Goal: Communication & Community: Answer question/provide support

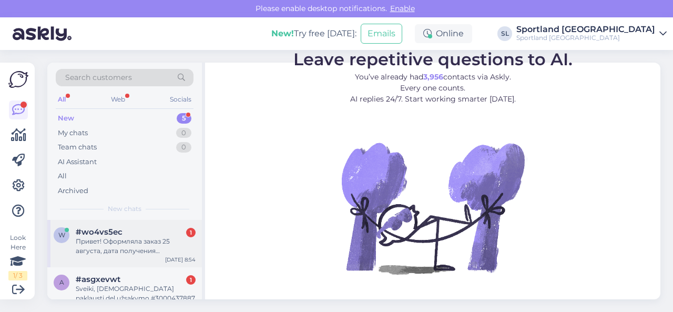
click at [133, 237] on div "Привет! Оформляла заказ 25 августа, дата получения предполагаемая была 28 авгус…" at bounding box center [136, 246] width 120 height 19
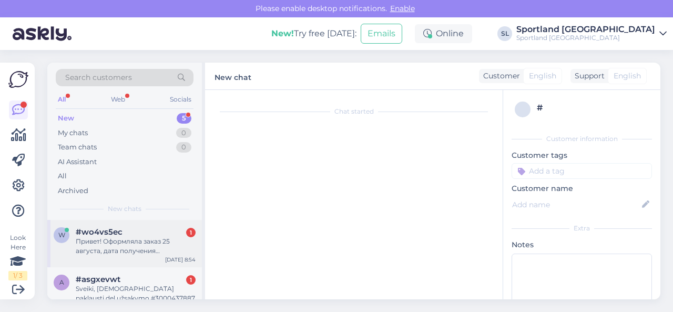
scroll to position [12, 0]
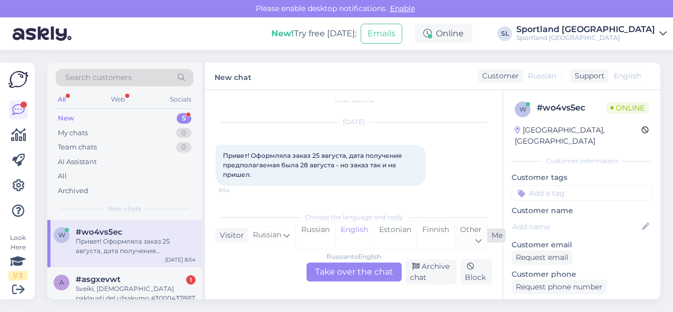
click at [466, 240] on div "Other" at bounding box center [470, 235] width 33 height 27
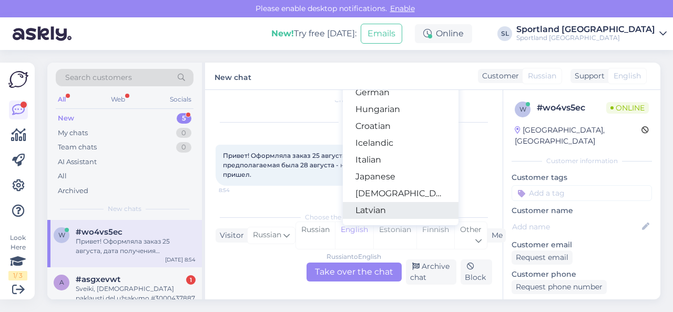
scroll to position [210, 0]
click at [383, 211] on link "Lithuanian" at bounding box center [401, 211] width 116 height 17
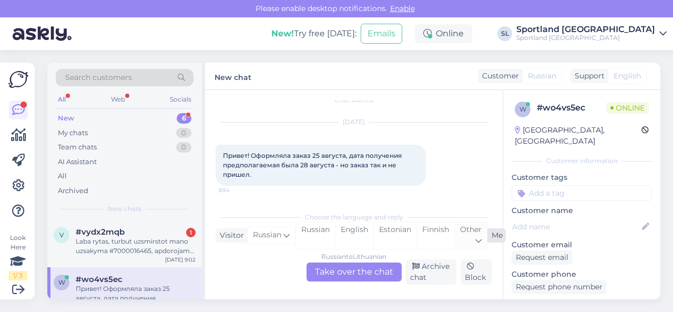
click at [478, 236] on icon at bounding box center [478, 241] width 6 height 12
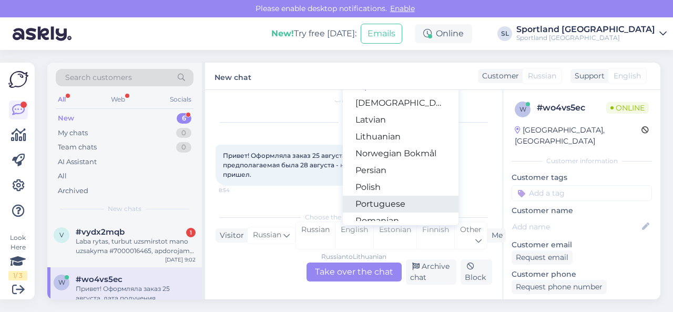
scroll to position [263, 0]
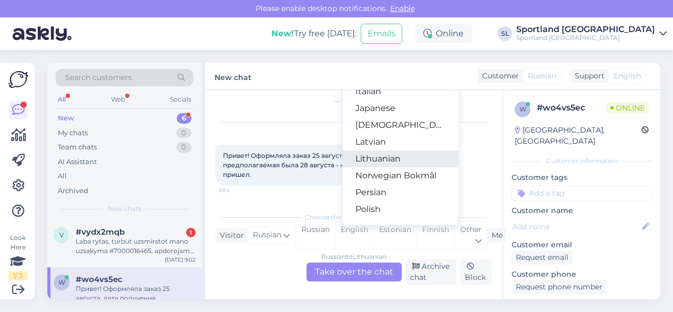
click at [386, 156] on link "Lithuanian" at bounding box center [401, 158] width 116 height 17
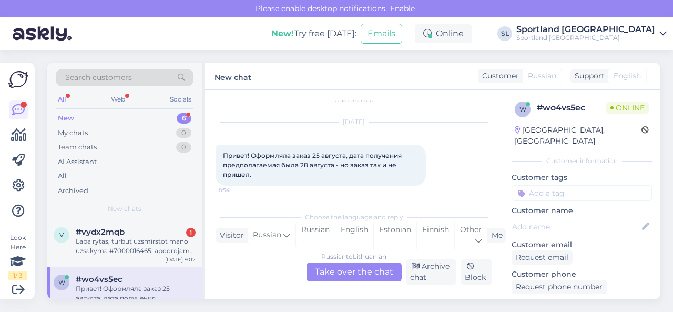
click at [353, 270] on div "Russian to Lithuanian Take over the chat" at bounding box center [354, 271] width 95 height 19
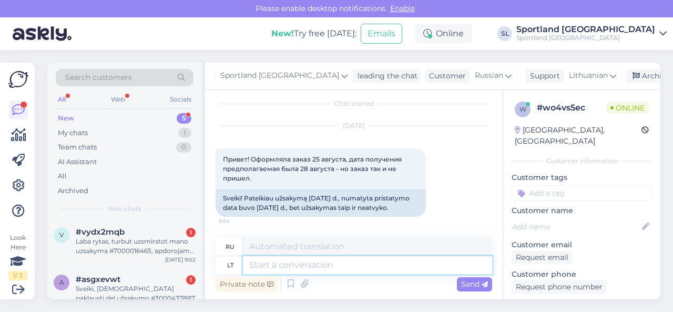
click at [311, 268] on textarea at bounding box center [367, 265] width 249 height 18
type textarea "Sveiki, mal"
type textarea "Привет,"
type textarea "Sveiki, maloniai pr"
type textarea "Здравствуйте, пожалуйста."
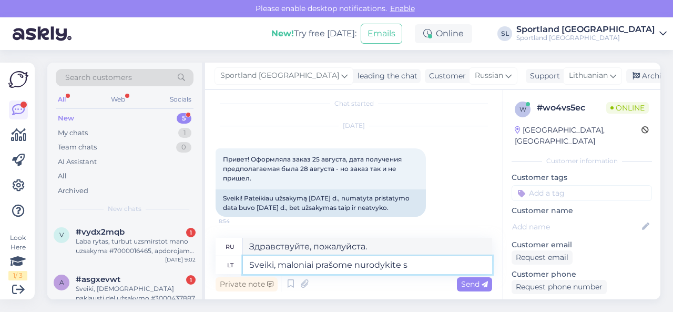
type textarea "Sveiki, maloniai prašome nurodykite sa"
type textarea "Здравствуйте, пожалуйста, укажите"
type textarea "Sveiki, maloniai prašome nurodykite savo už"
type textarea "Здравствуйте, пожалуйста, укажите ваш"
type textarea "Sveiki, maloniai prašome nurodykite savo užsakymo nu"
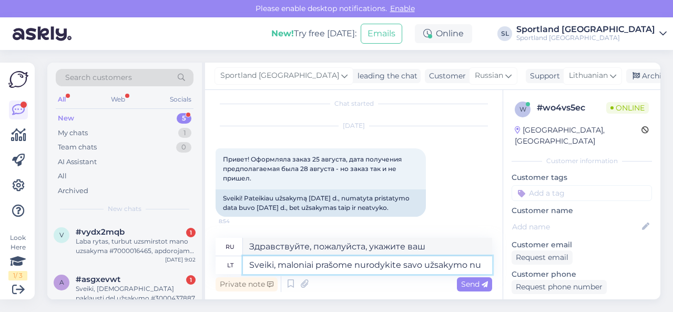
type textarea "Здравствуйте, укажите, пожалуйста, номер вашего заказа."
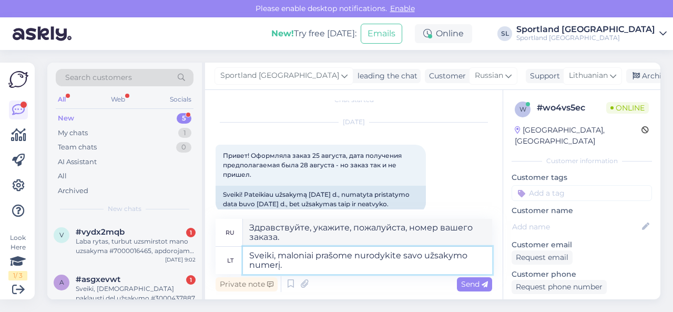
type textarea "Sveiki, maloniai prašome nurodykite savo užsakymo numerį."
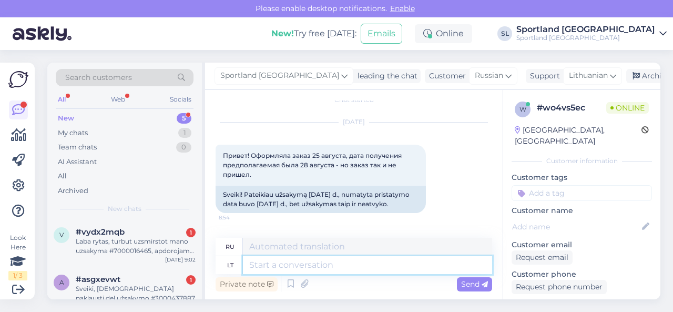
scroll to position [80, 0]
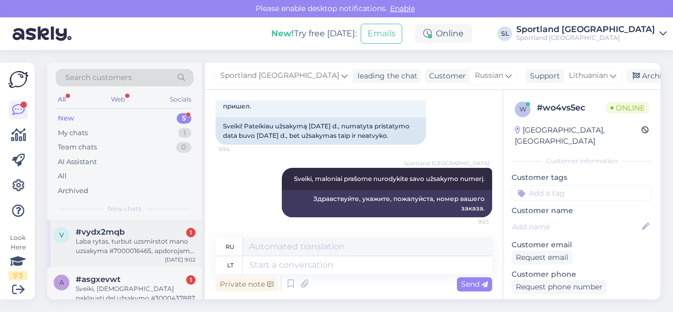
click at [136, 244] on div "Laba rytas, turbut uzsmirstot mano uzsakyma #7000016465, apdorojama ir nieko ne…" at bounding box center [136, 246] width 120 height 19
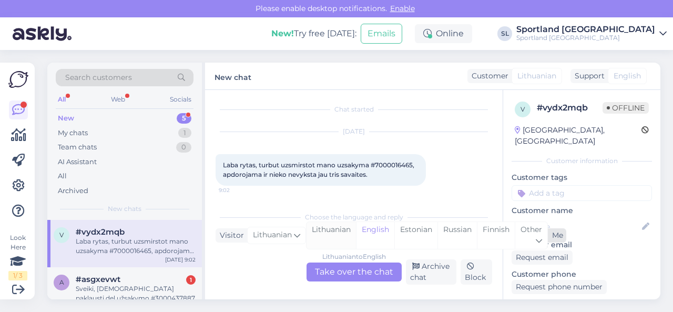
click at [339, 231] on div "Lithuanian" at bounding box center [331, 235] width 49 height 27
click at [349, 270] on div "Lithuanian to Lithuanian Take over the chat" at bounding box center [354, 271] width 95 height 19
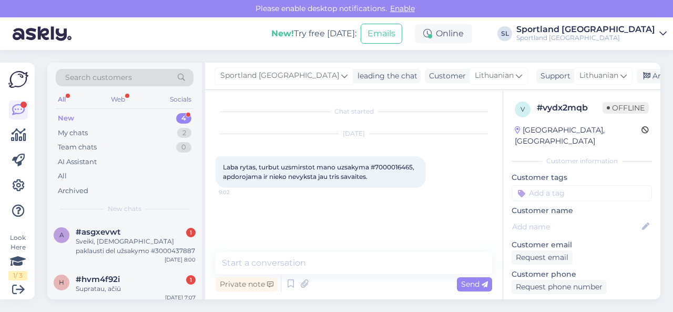
scroll to position [0, 0]
click at [402, 166] on span "Laba rytas, turbut uzsmirstot mano uzsakyma #7000016465, apdorojama ir nieko ne…" at bounding box center [319, 171] width 193 height 17
copy span "7000016465"
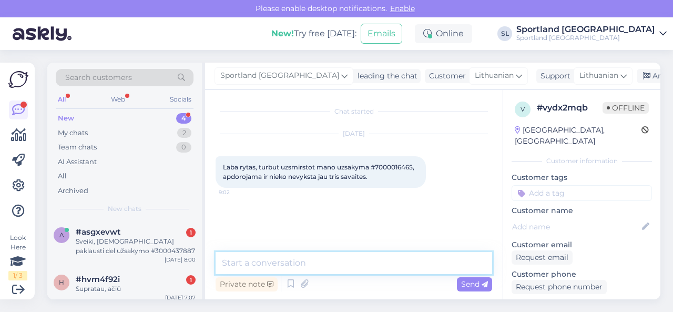
click at [298, 262] on textarea at bounding box center [354, 263] width 277 height 22
type textarea "Sveiki"
paste textarea "THE NORTH FACE WOMEN’S HYALITE DOWN HOODED PARKA SKU: 60372403310 SPO: Drabužių…"
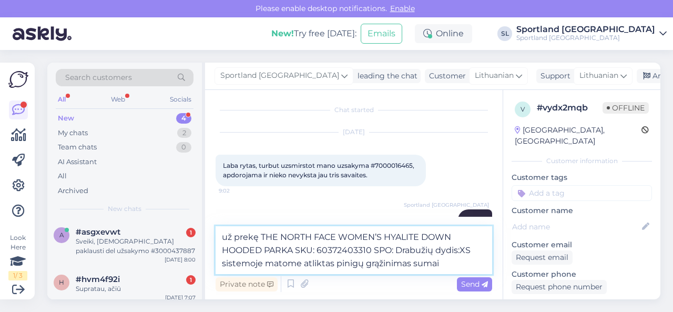
click at [445, 264] on textarea "už prekę THE NORTH FACE WOMEN’S HYALITE DOWN HOODED PARKA SKU: 60372403310 SPO:…" at bounding box center [354, 250] width 277 height 48
paste textarea "€87.00"
type textarea "už prekę THE NORTH FACE WOMEN’S HYALITE DOWN HOODED PARKA SKU: 60372403310 SPO:…"
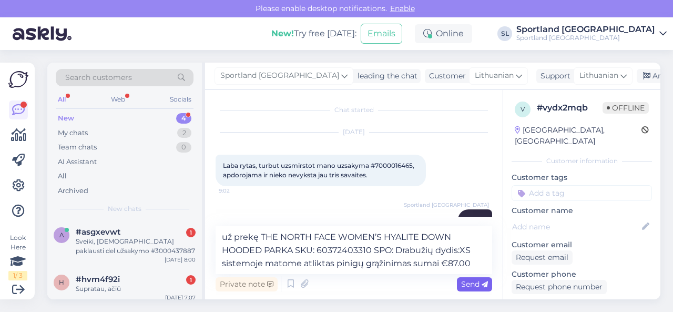
click at [475, 281] on span "Send" at bounding box center [474, 283] width 27 height 9
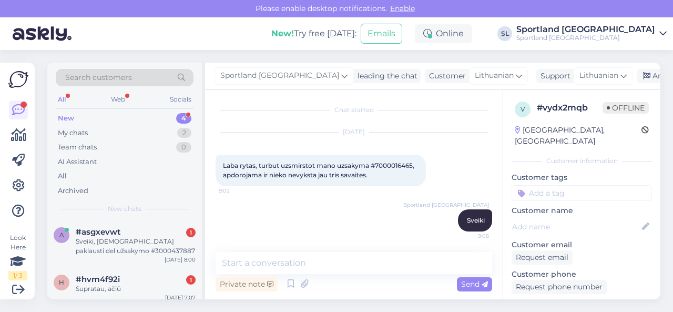
scroll to position [66, 0]
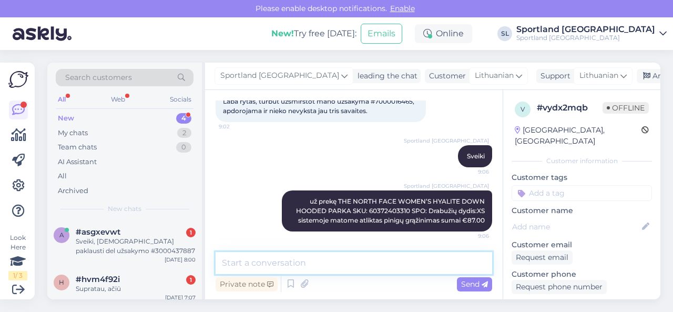
click at [330, 259] on textarea at bounding box center [354, 263] width 277 height 22
paste textarea "VANS TRECKER BEANIE SKU: 90176508000 SPO: VN0A7UDD4QU1 Aksesuarų dydis:1SIZE"
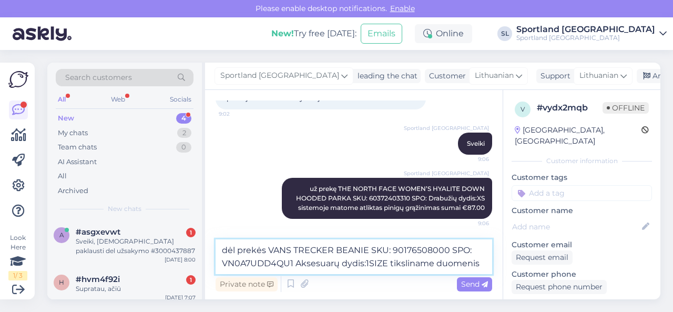
scroll to position [91, 0]
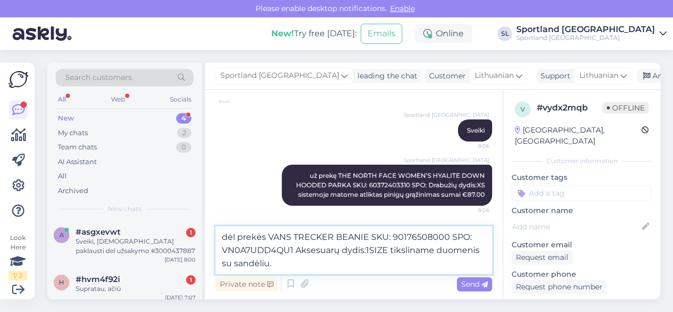
type textarea "dėl prekės VANS TRECKER BEANIE SKU: 90176508000 SPO: VN0A7UDD4QU1 Aksesuarų dyd…"
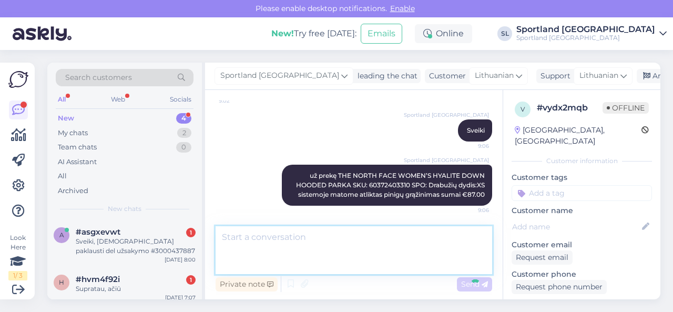
scroll to position [130, 0]
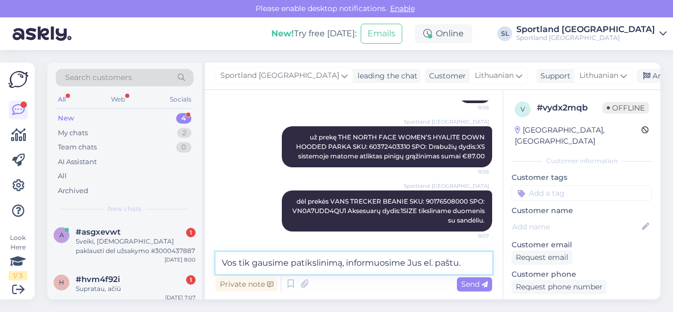
type textarea "Vos tik gausime patikslinimą, informuosime Jus el. paštu."
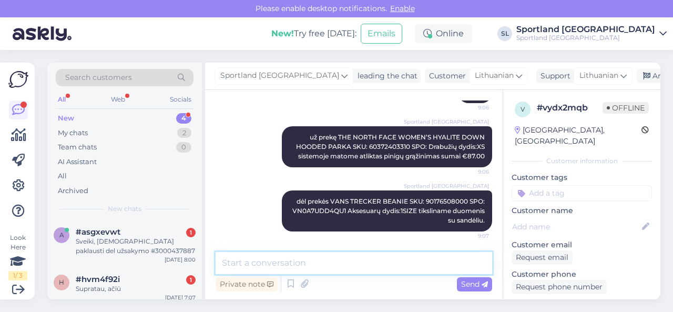
scroll to position [175, 0]
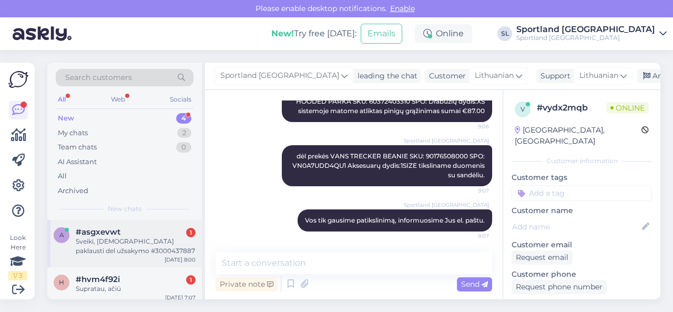
click at [121, 250] on div "Sveiki, [DEMOGRAPHIC_DATA] paklausti del užsakymo #3000437887" at bounding box center [136, 246] width 120 height 19
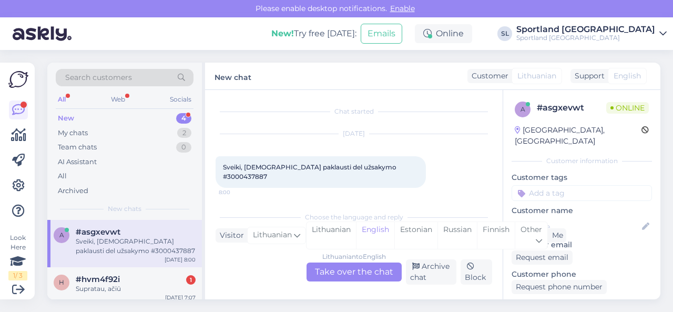
click at [369, 166] on span "Sveiki, [DEMOGRAPHIC_DATA] paklausti del užsakymo #3000437887" at bounding box center [310, 171] width 175 height 17
copy div "3000437887 8:00"
click at [340, 236] on div "Lithuanian" at bounding box center [331, 235] width 49 height 27
click at [345, 268] on div "Lithuanian to Lithuanian Take over the chat" at bounding box center [354, 271] width 95 height 19
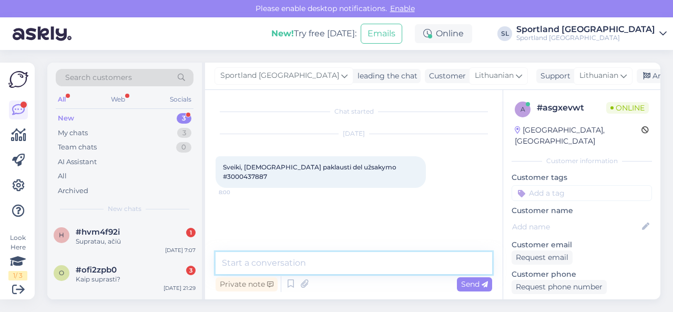
click at [310, 270] on textarea at bounding box center [354, 263] width 277 height 22
type textarea "[PERSON_NAME], Kuo galime Jums padėti?"
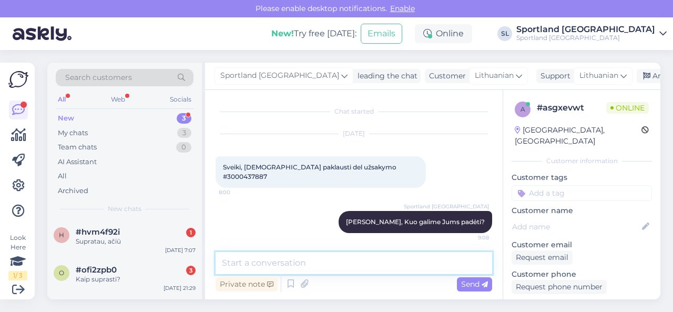
click at [359, 261] on textarea at bounding box center [354, 263] width 277 height 22
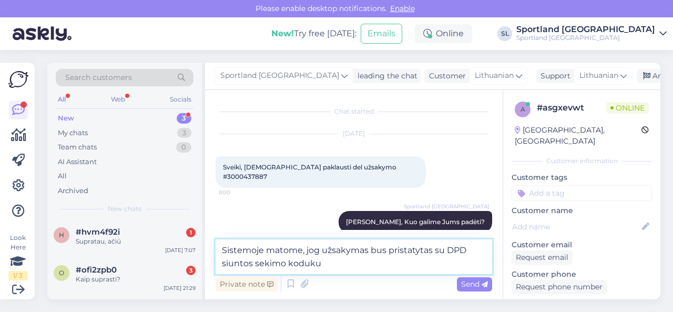
paste textarea "05825010973168"
type textarea "Sistemoje matome, jog užsakymas bus pristatytas su DPD siuntos sekimo koduku 05…"
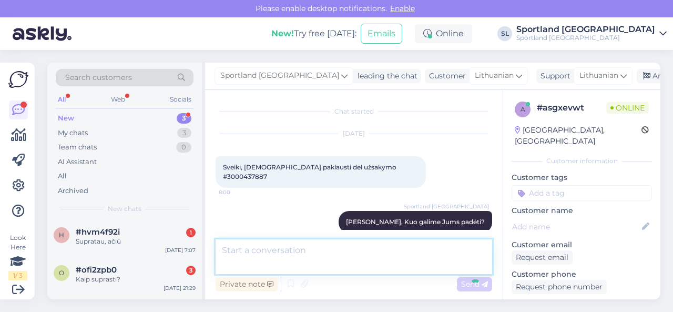
scroll to position [47, 0]
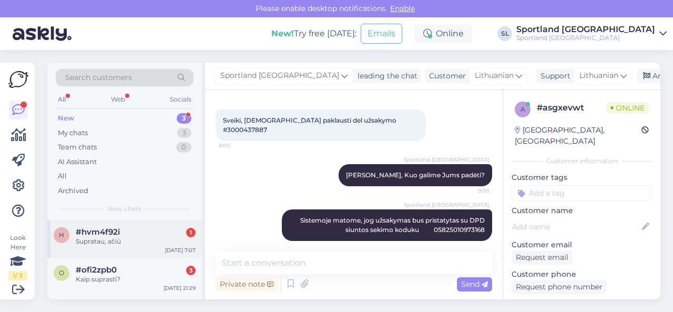
click at [141, 239] on div "Supratau, ačiū" at bounding box center [136, 241] width 120 height 9
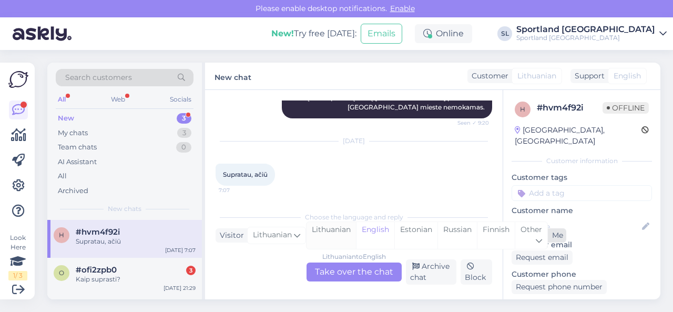
click at [333, 236] on div "Lithuanian" at bounding box center [331, 235] width 49 height 27
click at [342, 270] on div "Lithuanian to Lithuanian Take over the chat" at bounding box center [354, 271] width 95 height 19
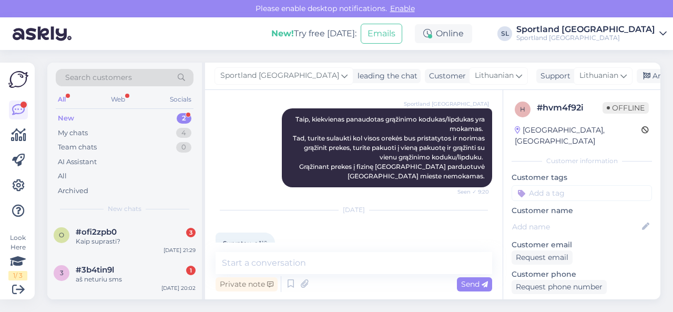
scroll to position [1231, 0]
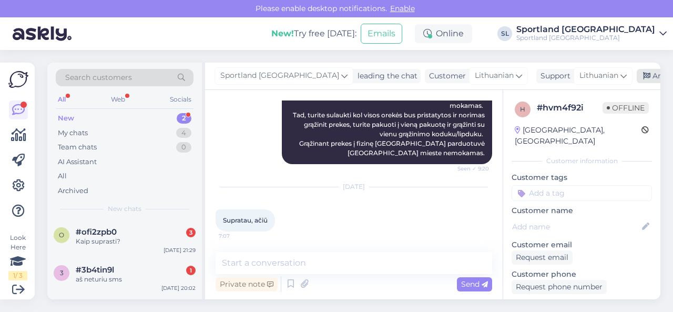
click at [637, 80] on div "Archive chat" at bounding box center [670, 76] width 66 height 14
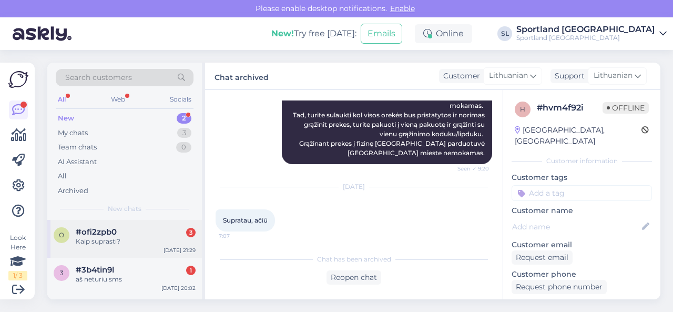
click at [100, 250] on div "o #ofi2zpb0 3 Kaip suprasti? [DATE] 21:29" at bounding box center [124, 239] width 155 height 38
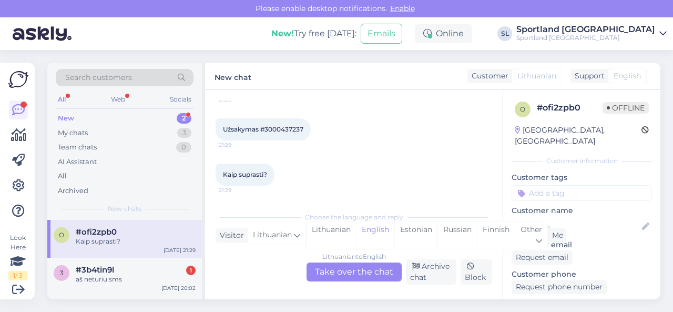
scroll to position [0, 0]
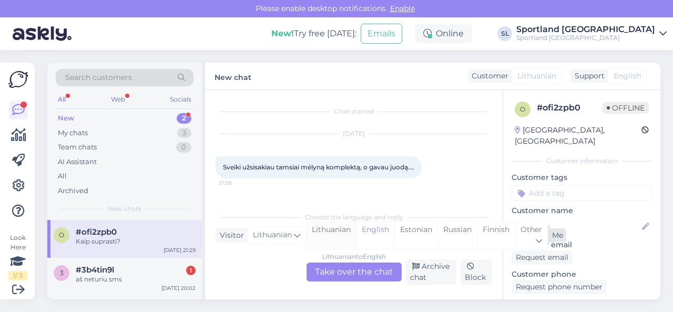
click at [334, 236] on div "Lithuanian" at bounding box center [331, 235] width 49 height 27
click at [339, 269] on div "Lithuanian to Lithuanian Take over the chat" at bounding box center [354, 271] width 95 height 19
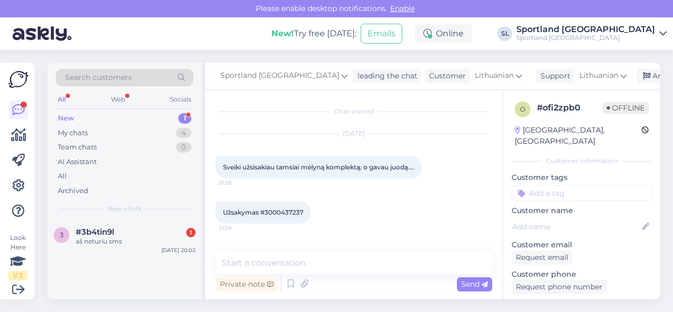
scroll to position [37, 0]
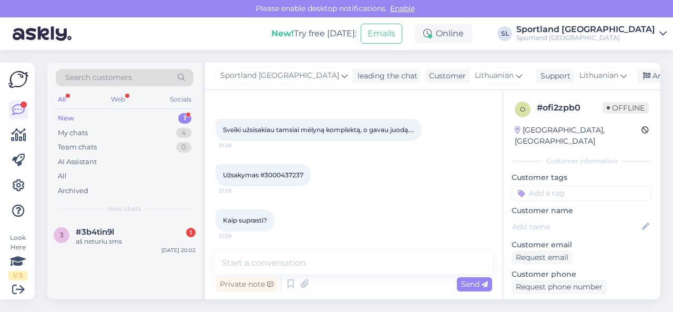
click at [294, 175] on span "Užsakymas #3000437237" at bounding box center [263, 175] width 80 height 8
copy div "3000437237 21:29"
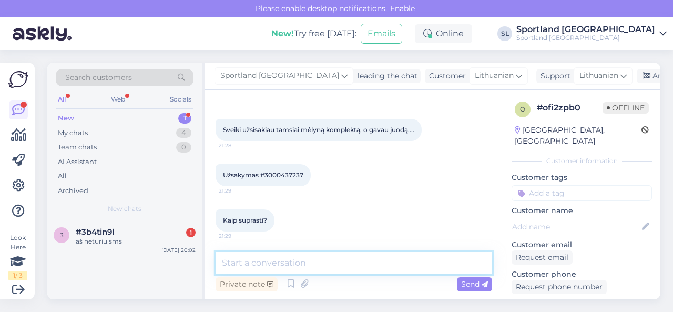
click at [350, 263] on textarea at bounding box center [354, 263] width 277 height 22
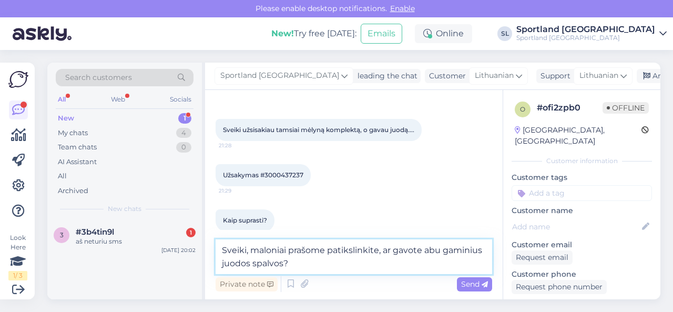
click at [340, 260] on textarea "Sveiki, maloniai prašome patikslinkite, ar gavote abu gaminius juodos spalvos?" at bounding box center [354, 256] width 277 height 35
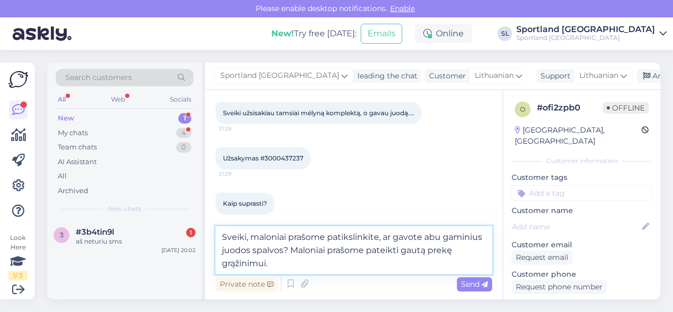
scroll to position [63, 0]
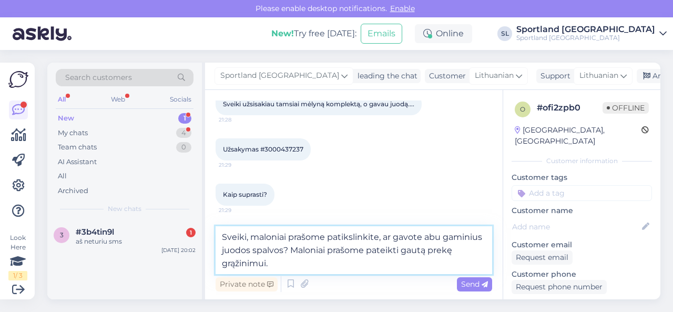
click at [293, 266] on textarea "Sveiki, maloniai prašome patikslinkite, ar gavote abu gaminius juodos spalvos? …" at bounding box center [354, 250] width 277 height 48
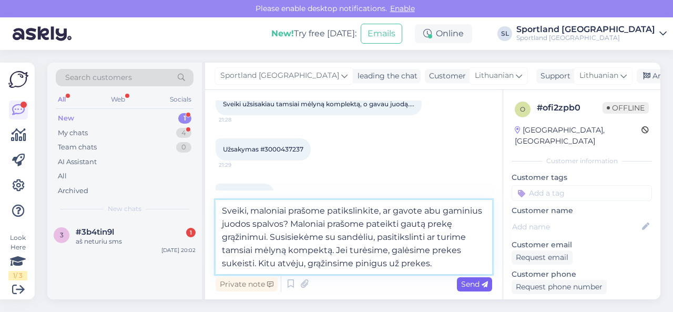
type textarea "Sveiki, maloniai prašome patikslinkite, ar gavote abu gaminius juodos spalvos? …"
click at [473, 283] on span "Send" at bounding box center [474, 283] width 27 height 9
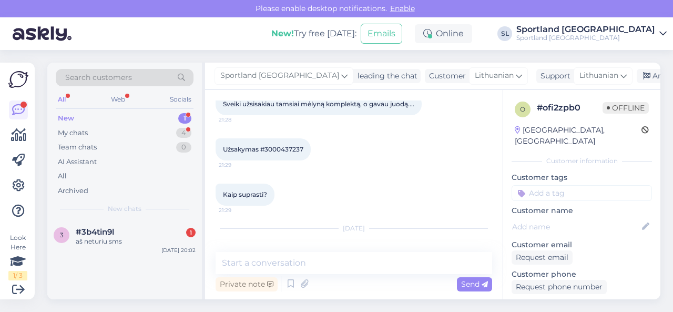
scroll to position [142, 0]
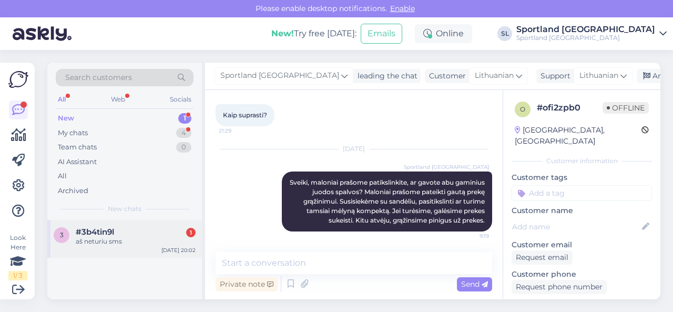
click at [128, 234] on div "#3b4tin9l 1" at bounding box center [136, 231] width 120 height 9
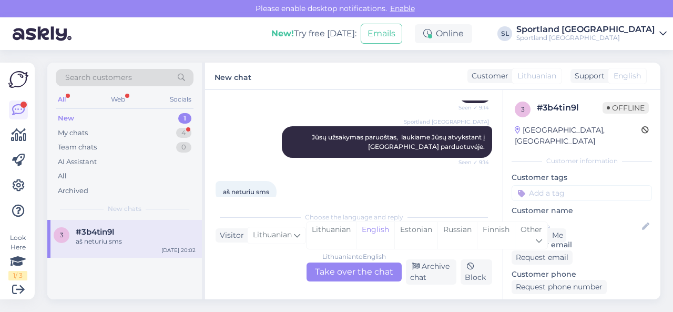
scroll to position [160, 0]
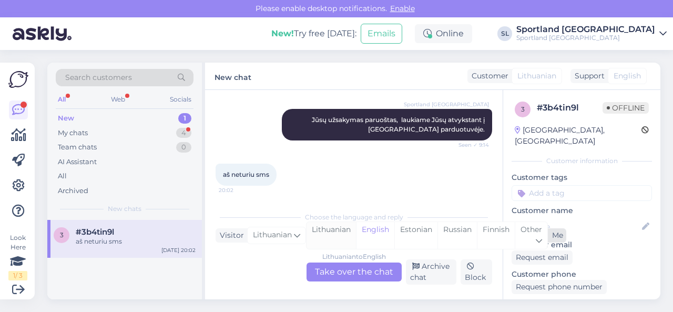
click at [334, 236] on div "Lithuanian" at bounding box center [331, 235] width 49 height 27
click at [342, 267] on div "Lithuanian to Lithuanian Take over the chat" at bounding box center [354, 271] width 95 height 19
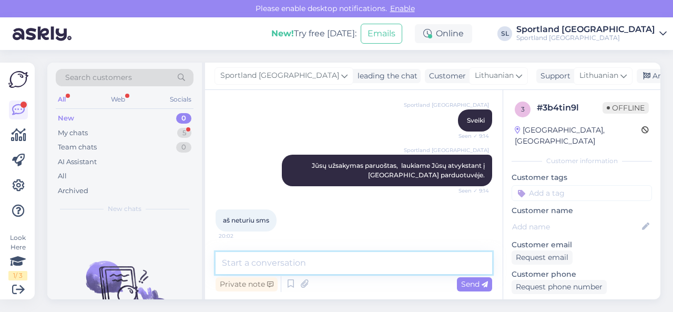
click at [335, 259] on textarea at bounding box center [354, 263] width 277 height 22
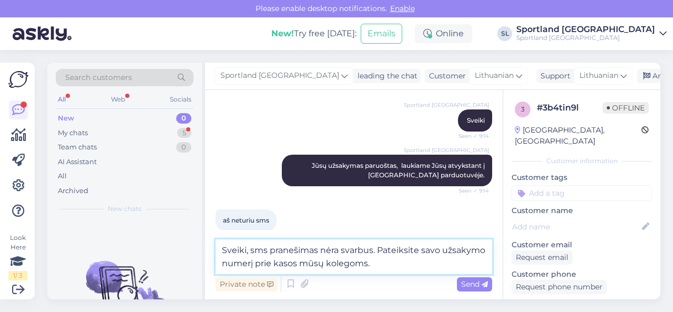
scroll to position [127, 0]
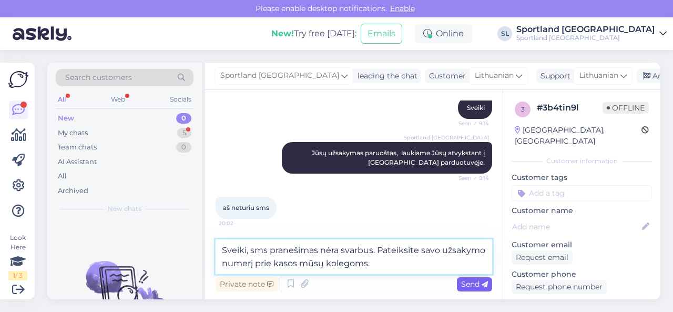
type textarea "Sveiki, sms pranešimas nėra svarbus. Pateiksite savo užsakymo numerį prie kasos…"
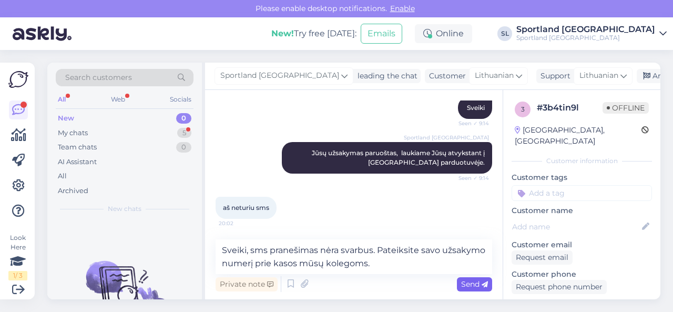
click at [464, 284] on span "Send" at bounding box center [474, 283] width 27 height 9
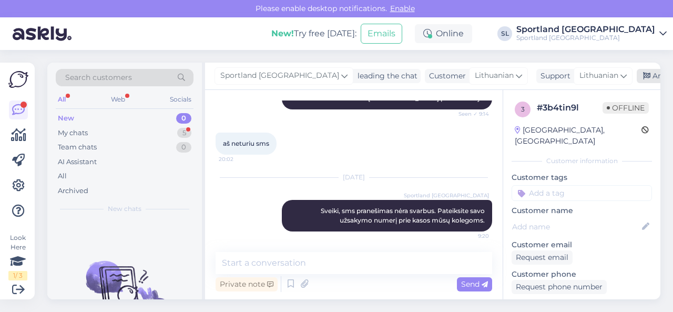
click at [637, 74] on div "Archive chat" at bounding box center [670, 76] width 66 height 14
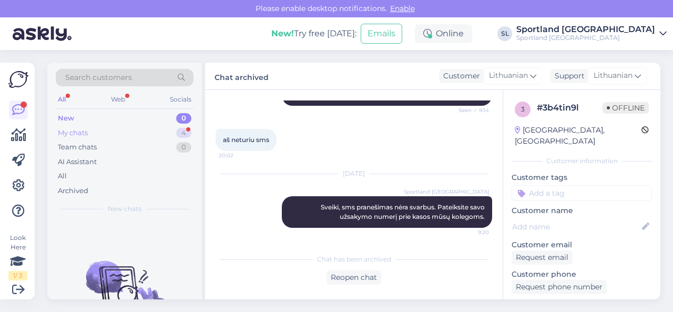
click at [139, 135] on div "My chats 4" at bounding box center [125, 133] width 138 height 15
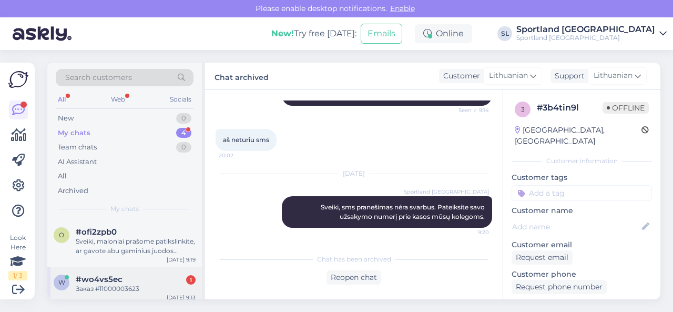
click at [136, 285] on div "Заказ #11000003623" at bounding box center [136, 288] width 120 height 9
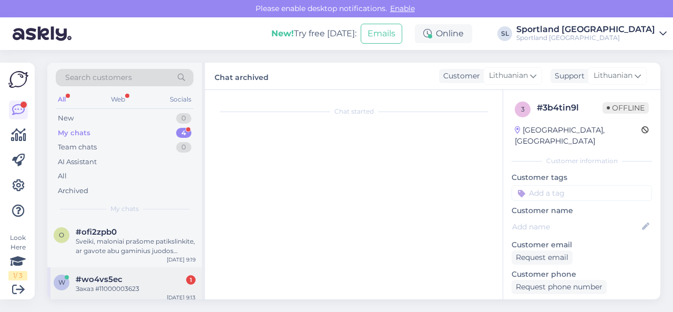
scroll to position [143, 0]
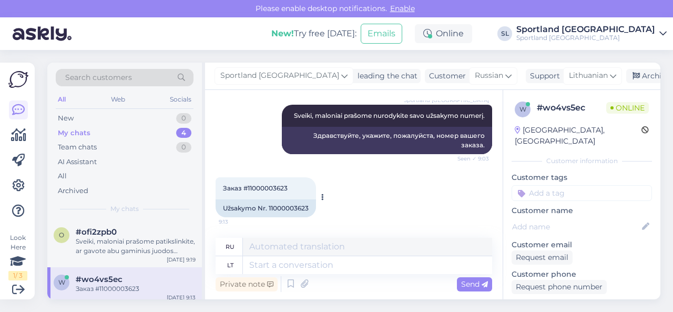
click at [288, 205] on div "Užsakymo Nr. 11000003623" at bounding box center [266, 208] width 100 height 18
copy div "11000003623"
click at [284, 271] on textarea at bounding box center [367, 265] width 249 height 18
type textarea "Jūsų u"
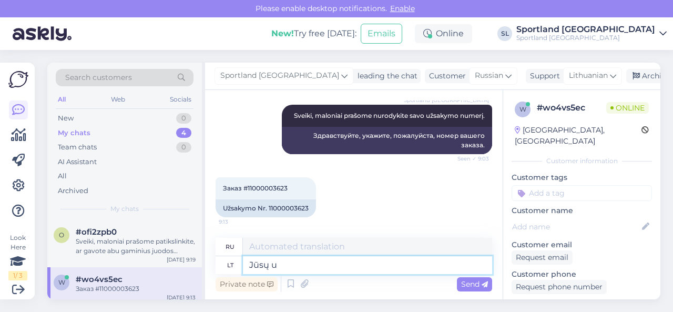
type textarea "Ваш"
type textarea "Jūsų užsakymas"
type textarea "Ваш заказ"
type textarea "Jūsų užsakymas su"
type textarea "Ваш заказ с"
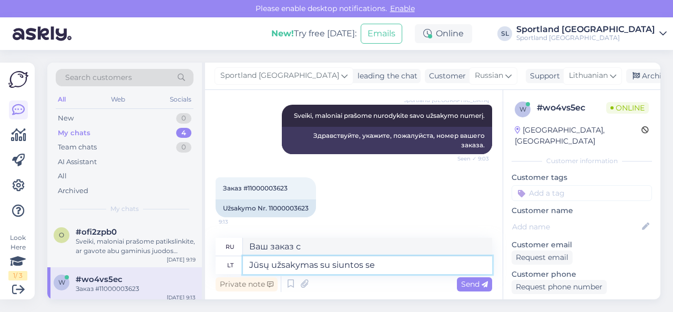
type textarea "Jūsų užsakymas su siuntos sek"
type textarea "Ваш заказ с доставкой"
type textarea "Jūsų užsakymas su siuntos sekimo k"
type textarea "Ваш заказ с отслеживанием"
paste textarea "CC832870892EE"
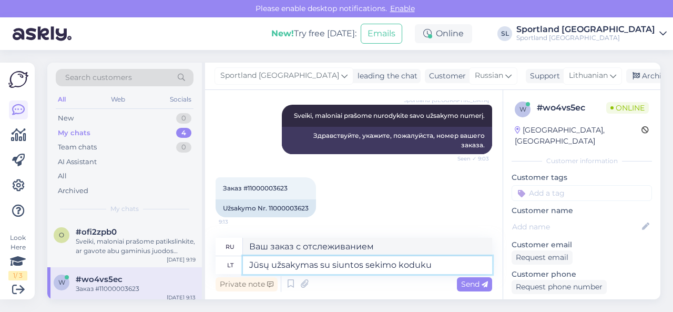
type textarea "Jūsų užsakymas su siuntos sekimo koduku CC832870892EE"
type textarea "Ваш заказ с кодом отслеживания"
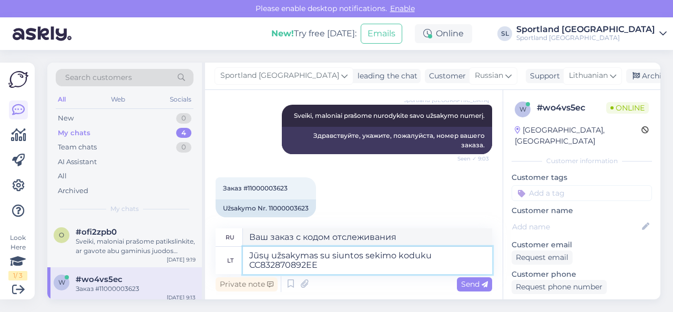
type textarea "Jūsų užsakymas su siuntos sekimo koduku CC832870892EE y"
type textarea "Ваш заказ с номером отслеживания CC832870892EE"
type textarea "Jūsų užsakymas su siuntos sekimo koduku CC832870892EE yra paštomate"
type textarea "Ваш заказ с номером отслеживания CC832870892EE находится в почтомате."
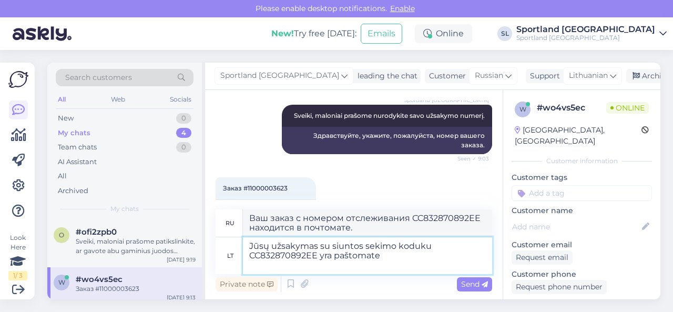
paste textarea "Paruošta atsiimti Siunta paruošta atsiėmimui iš paštomato [DATE] 11:55 Vilniaus…"
type textarea "Jūsų užsakymas su siuntos sekimo koduku CC832870892EE yra paštomate Paruošta at…"
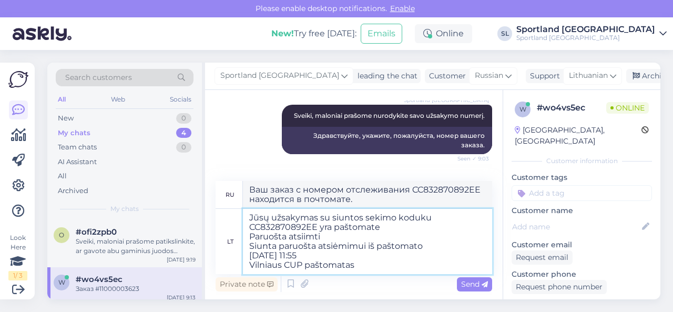
type textarea "Ваш заказ с кодом отслеживания CC832870892EE находится в пакомате Готово к выда…"
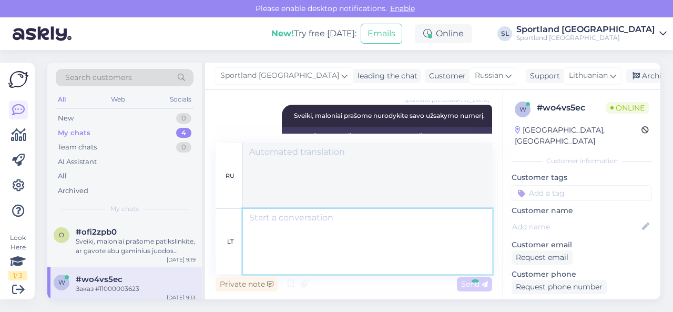
scroll to position [301, 0]
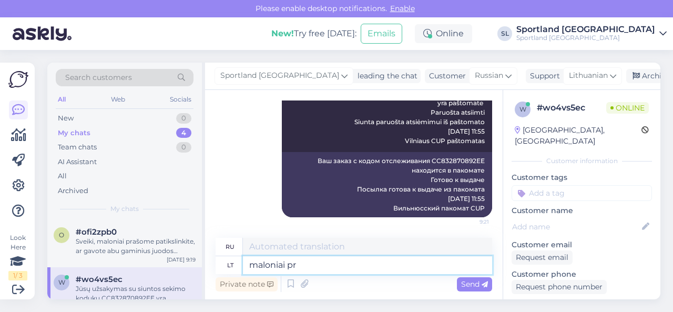
type textarea "maloniai pra"
type textarea "любезно"
type textarea "maloniai prašome"
type textarea "пожалуйста, пожалуйста"
type textarea "maloniai prašome pasitikrinkite a"
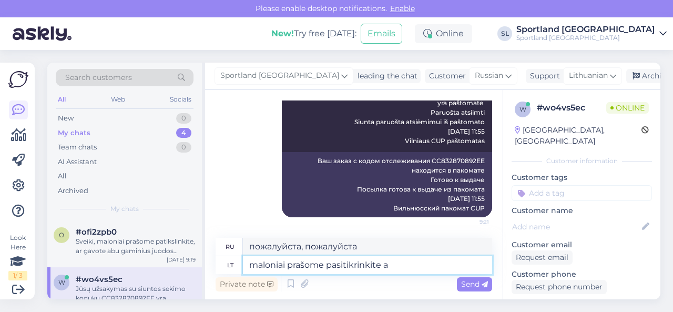
type textarea "пожалуйста, проверьте это"
type textarea "maloniai prašome pasitikrinkite ar g"
type textarea "Пожалуйста, проверьте,"
type textarea "maloniai prašome pasitikrinkite ar gavote s"
type textarea "Проверьте, пожалуйста, получили ли вы его."
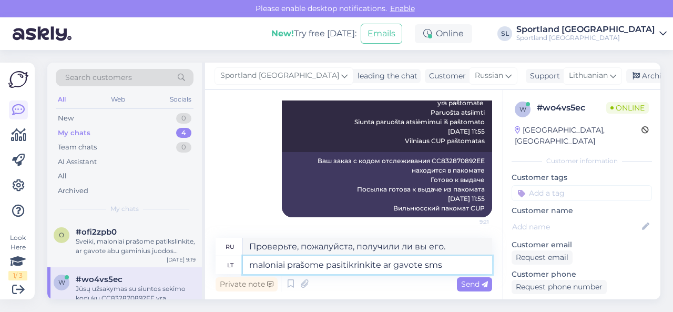
type textarea "maloniai prašome pasitikrinkite ar gavote sms p"
type textarea "Пожалуйста, проверьте, получили ли вы SMS."
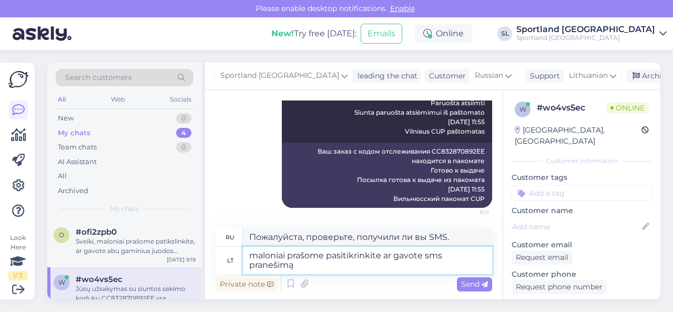
type textarea "maloniai prašome pasitikrinkite ar gavote sms pranešimą s"
type textarea "Проверьте, получили ли вы SMS-сообщение."
type textarea "maloniai prašome pasitikrinkite ar gavote sms pranešimą su at"
type textarea "Пожалуйста, проверьте, получили ли вы SMS-сообщение с"
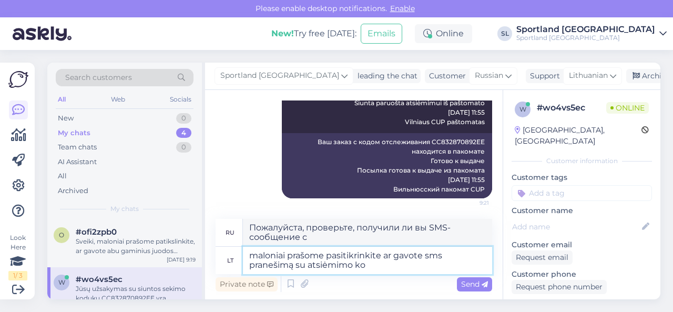
type textarea "maloniai prašome pasitikrinkite ar gavote sms pranešimą su atsiėmimo kod"
type textarea "Проверьте, получили ли вы СМС с уведомлением о самовывозе."
type textarea "maloniai prašome pasitikrinkite ar gavote sms pranešimą su atsiėmimo koduku"
type textarea "Проверьте, получили ли вы SMS-сообщение с кодом получения."
click at [353, 266] on textarea "maloniai prašome pasitikrinkite ar gavote sms pranešimą su atsiėmimo koduku" at bounding box center [367, 260] width 249 height 27
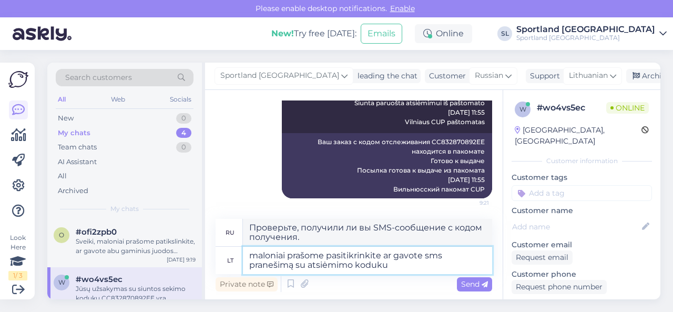
click at [309, 266] on textarea "maloniai prašome pasitikrinkite ar gavote sms pranešimą su atsiėmimo koduku" at bounding box center [367, 260] width 249 height 27
type textarea "maloniai prašome pasitikrinkite ar gavote sms pranešimą su siuntos atsiėmimo ko…"
type textarea "Проверьте, получили ли вы SMS-сообщение с кодом получения посылки."
type textarea "maloniai prašome pasitikrinkite ar gavote sms pranešimą su siuntos atsiėmimo ko…"
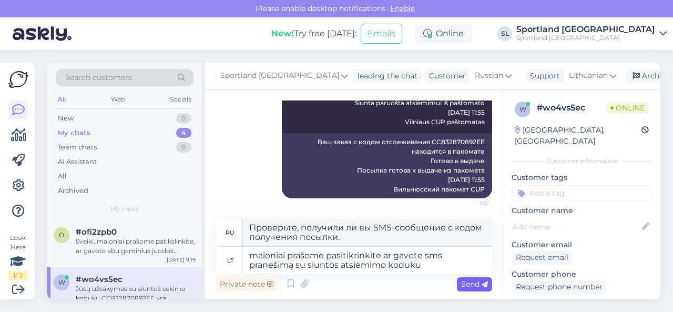
click at [466, 282] on span "Send" at bounding box center [474, 283] width 27 height 9
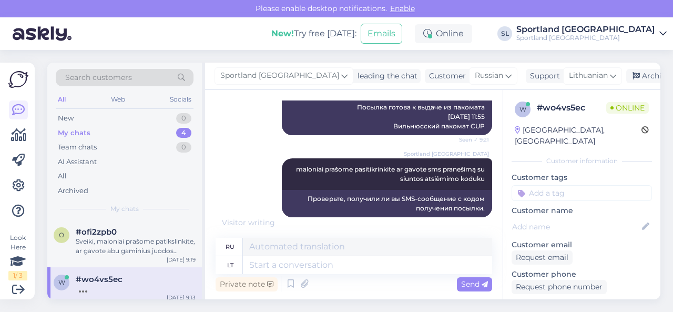
scroll to position [394, 0]
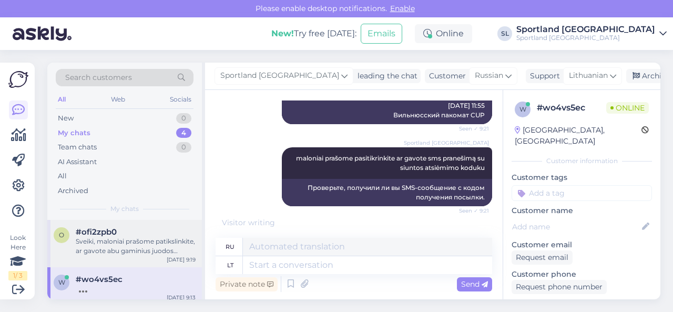
click at [115, 240] on div "Sveiki, maloniai prašome patikslinkite, ar gavote abu gaminius juodos spalvos? …" at bounding box center [136, 246] width 120 height 19
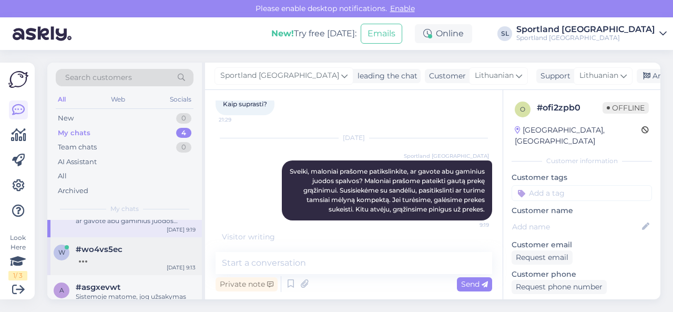
scroll to position [53, 0]
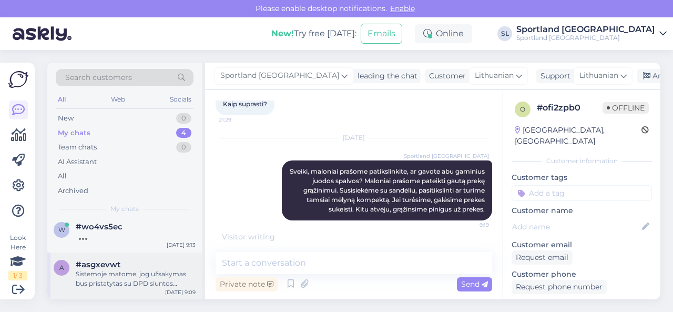
click at [118, 278] on div "Sistemoje matome, jog užsakymas bus pristatytas su DPD siuntos sekimo koduku 05…" at bounding box center [136, 278] width 120 height 19
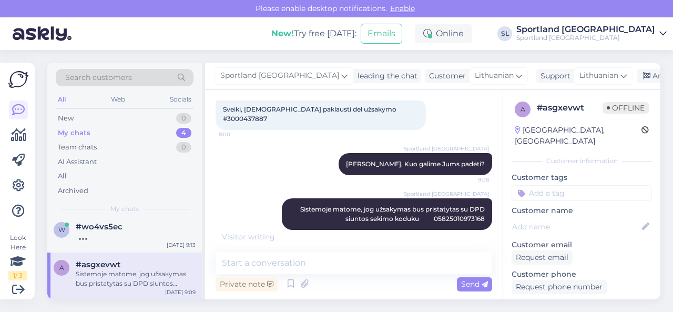
scroll to position [99, 0]
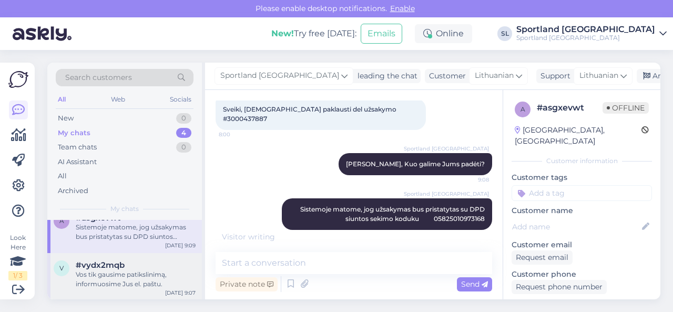
click at [123, 268] on span "#vydx2mqb" at bounding box center [100, 264] width 49 height 9
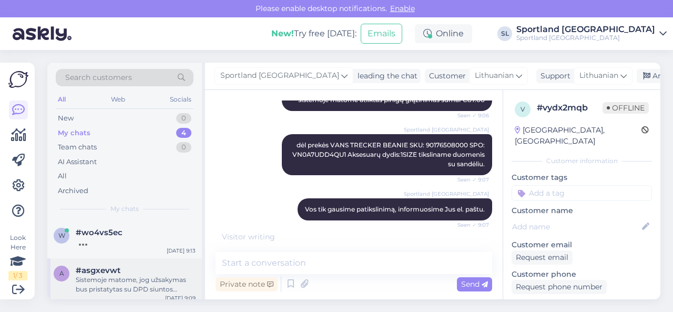
scroll to position [0, 0]
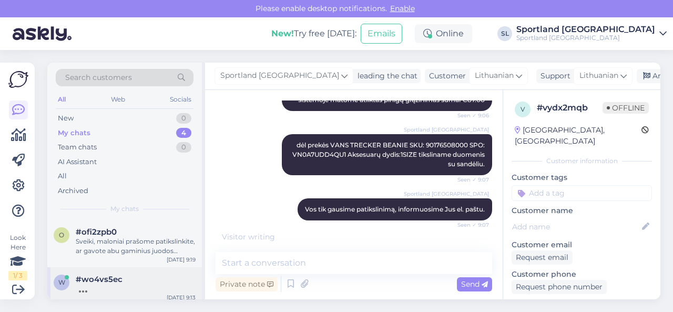
click at [120, 277] on span "#wo4vs5ec" at bounding box center [99, 278] width 47 height 9
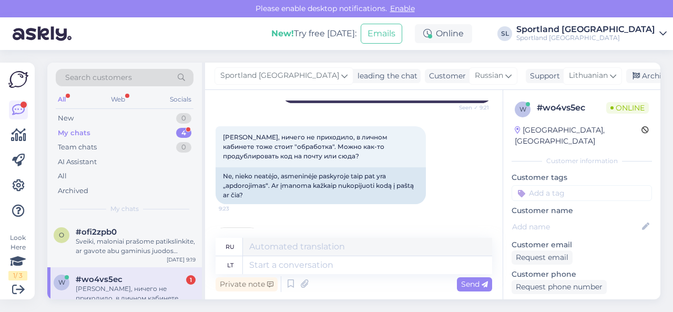
scroll to position [549, 0]
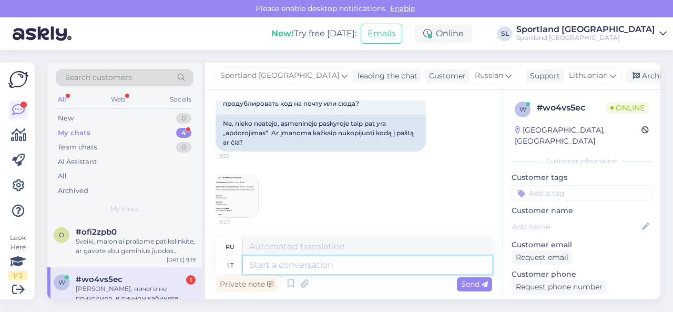
click at [324, 260] on textarea at bounding box center [367, 265] width 249 height 18
type textarea "maloniai pr"
type textarea "любезно"
type textarea "maloniai prašome p"
type textarea "пожалуйста, пожалуйста"
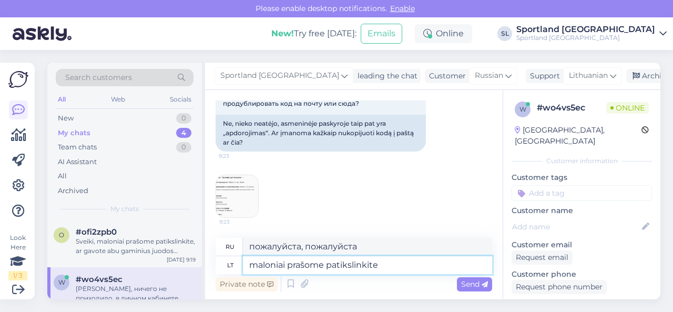
type textarea "maloniai prašome patikslinkite s"
type textarea "Пожалуйста, поясните."
type textarea "maloniai prašome patikslinkite savo kont"
type textarea "Пожалуйста, уточните ваш"
type textarea "maloniai prašome patikslinkite savo kontaktinio t"
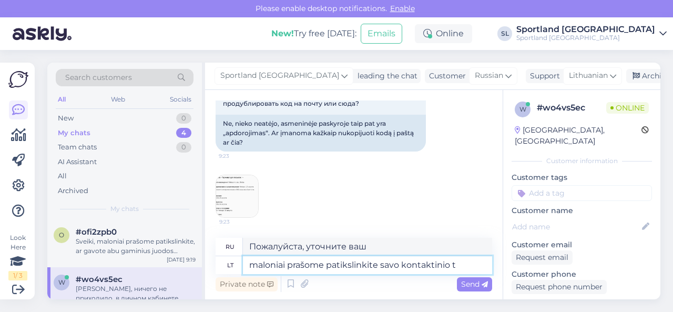
type textarea "Пожалуйста, укажите Ваши контактные данные."
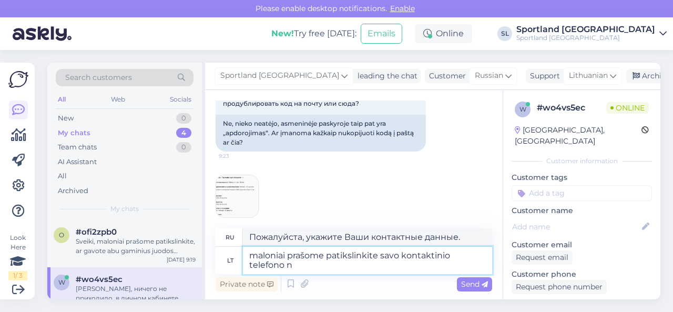
type textarea "maloniai prašome patikslinkite savo kontaktinio telefono nu"
type textarea "Пожалуйста, укажите Ваш контактный номер телефона."
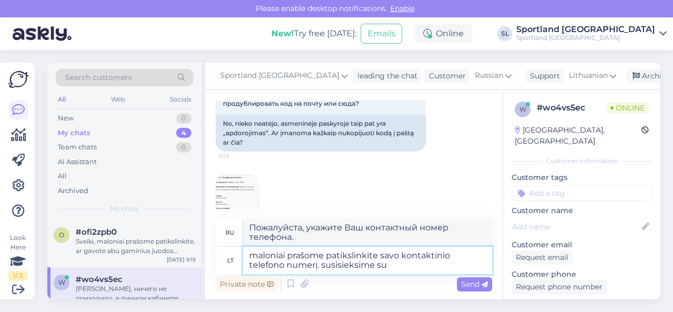
type textarea "maloniai prašome patikslinkite savo kontaktinio telefono numerį. susisieksime su"
type textarea "Пожалуйста, укажите ваш контактный номер телефона. Мы свяжемся с вами."
type textarea "maloniai prašome patikslinkite savo kontaktinio telefono numerį. susisieksime s…"
type textarea "Пожалуйста, укажите ваш контактный номер телефона. Мы свяжемся с Omniva."
type textarea "maloniai prašome patikslinkite savo kontaktinio telefono numerį. susisieksime s…"
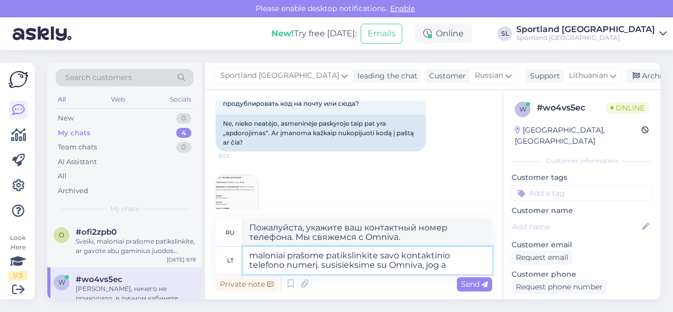
type textarea "Пожалуйста, укажите ваш контактный номер телефона. Мы свяжемся с [PERSON_NAME],…"
type textarea "maloniai prašome patikslinkite savo kontaktinio telefono numerį. susisieksime s…"
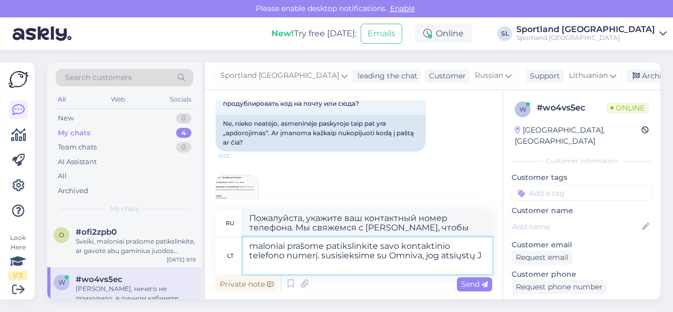
type textarea "Пожалуйста, укажите ваш контактный номер телефона. Мы свяжемся с [PERSON_NAME],…"
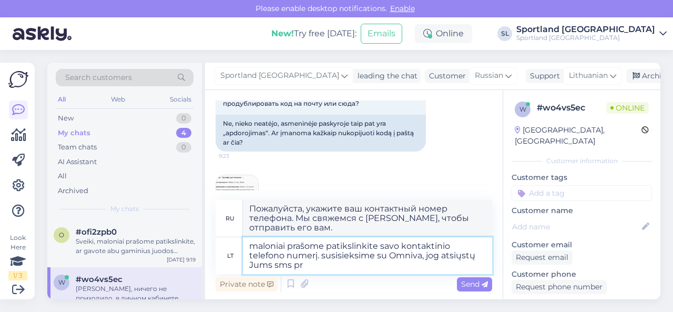
type textarea "maloniai prašome patikslinkite savo kontaktinio telefono numerį. susisieksime s…"
type textarea "Пожалуйста, укажите ваш контактный номер телефона. Мы свяжемся с [PERSON_NAME] …"
type textarea "maloniai prašome patikslinkite savo kontaktinio telefono numerį. susisieksime s…"
type textarea "Пожалуйста, укажите ваш контактный номер телефона. Мы свяжемся с [PERSON_NAME] …"
type textarea "maloniai prašome patikslinkite savo kontaktinio telefono numerį. susisieksime s…"
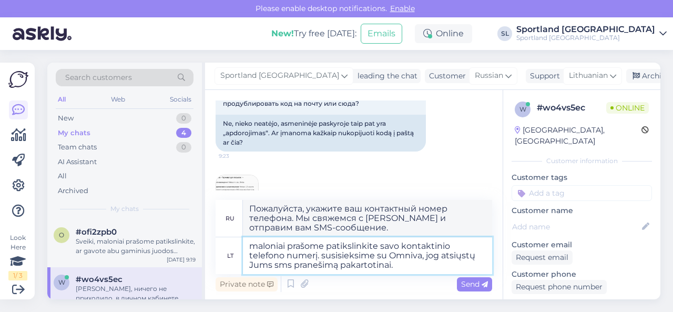
type textarea "Пожалуйста, укажите ваш контактный номер телефона. Мы свяжемся с [PERSON_NAME],…"
type textarea "maloniai prašome patikslinkite savo kontaktinio telefono numerį. susisieksime s…"
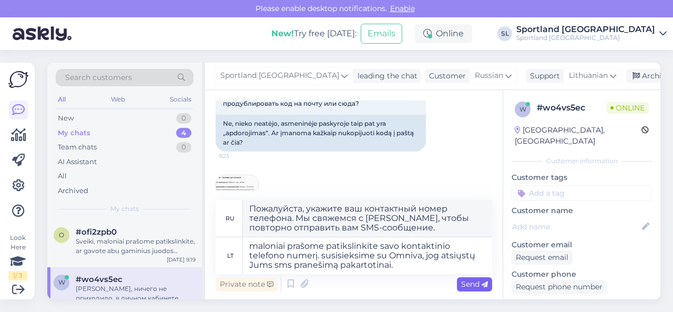
click at [468, 284] on span "Send" at bounding box center [474, 283] width 27 height 9
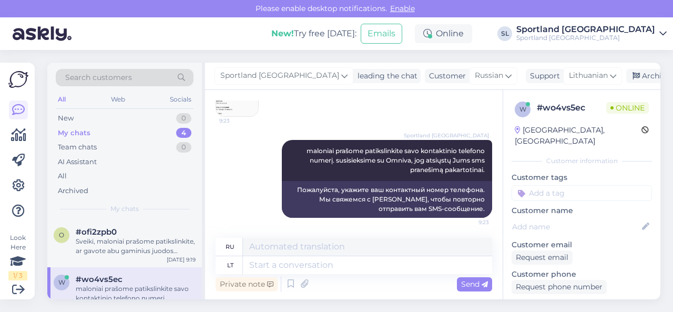
scroll to position [545, 0]
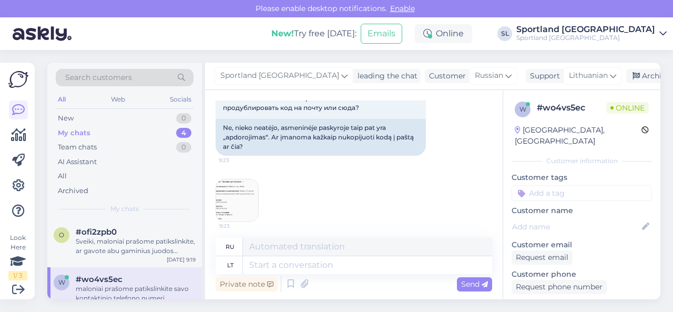
click at [250, 201] on img at bounding box center [237, 200] width 42 height 42
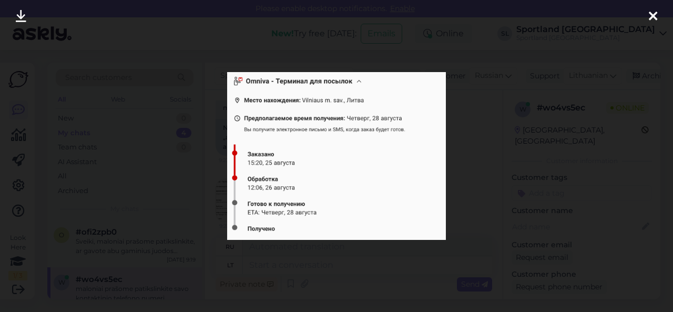
click at [322, 250] on div at bounding box center [336, 156] width 673 height 312
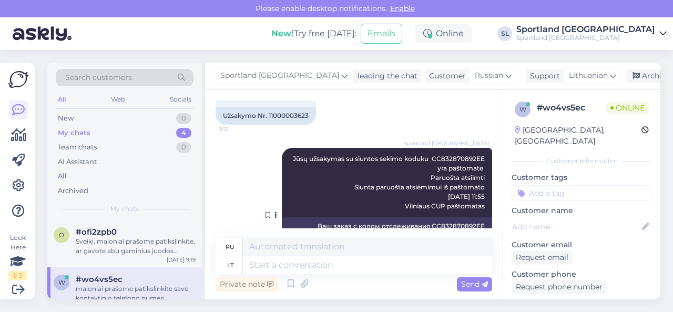
scroll to position [177, 0]
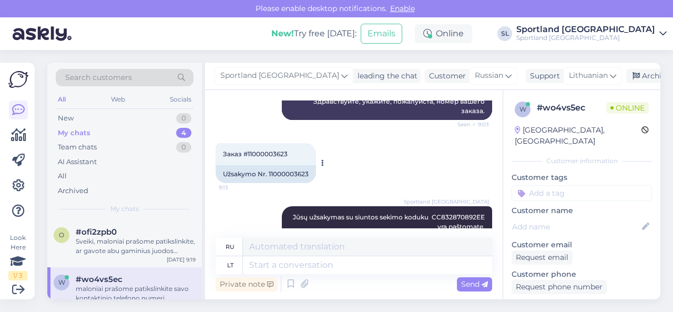
click at [289, 173] on div "Užsakymo Nr. 11000003623" at bounding box center [266, 174] width 100 height 18
copy div "11000003623"
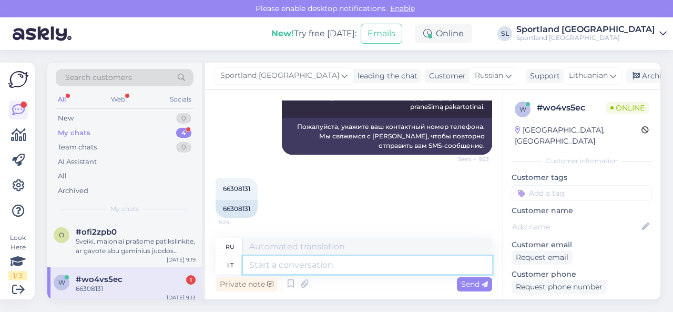
click at [294, 268] on textarea at bounding box center [367, 265] width 249 height 18
paste textarea "37066308131"
type textarea "37066308131"
drag, startPoint x: 263, startPoint y: 267, endPoint x: 239, endPoint y: 266, distance: 24.2
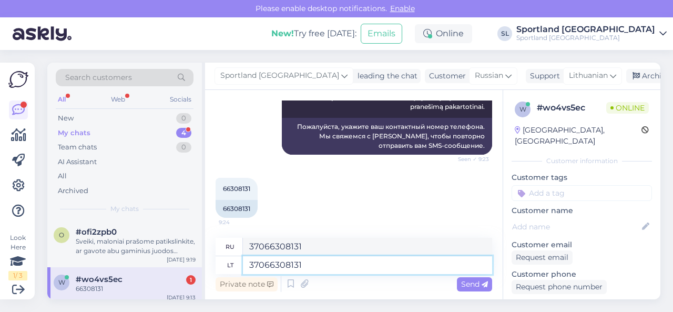
click at [239, 266] on div "lt 37066308131" at bounding box center [354, 265] width 277 height 18
drag, startPoint x: 317, startPoint y: 267, endPoint x: 242, endPoint y: 258, distance: 75.1
click at [242, 258] on div "lt 37066308131" at bounding box center [354, 265] width 277 height 18
click at [309, 268] on textarea at bounding box center [367, 265] width 249 height 18
type textarea "Luktelkite,"
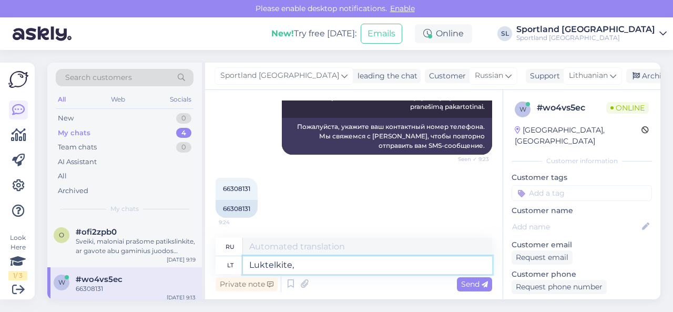
type textarea "Ждать,"
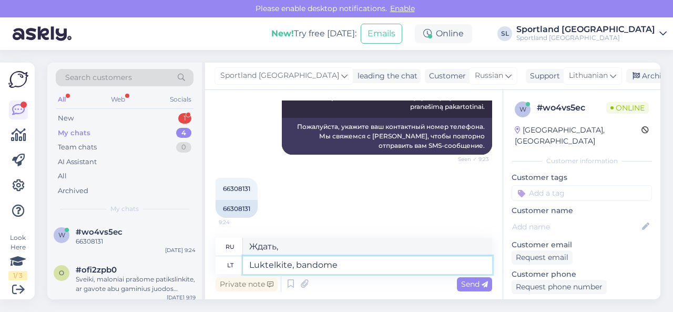
type textarea "Luktelkite, bandome s"
type textarea "Подождите, мы пытаемся."
type textarea "Luktelkite, bandome susisiekti su"
type textarea "Пожалуйста, подождите, мы пытаемся подключиться."
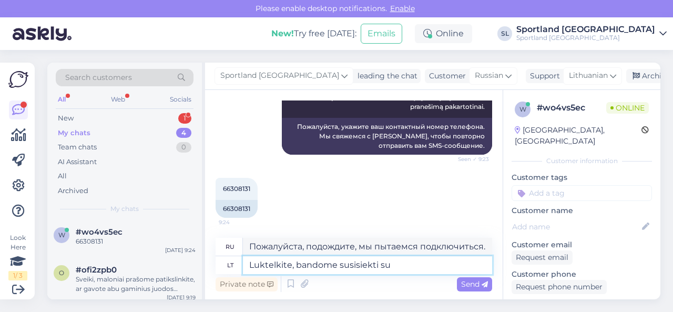
type textarea "Luktelkite, bandome susisiekti su"
type textarea "Пожалуйста, подождите, мы пытаемся связаться с вами."
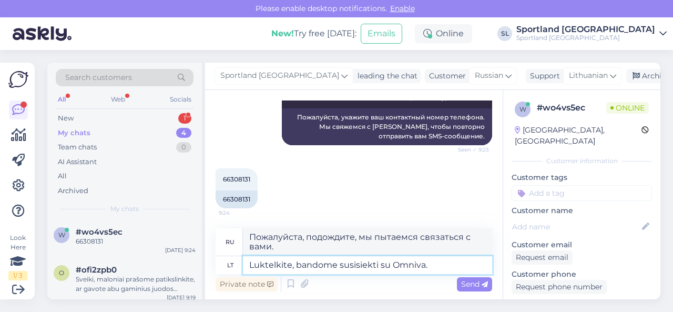
type textarea "Luktelkite, bandome susisiekti su Omniva."
type textarea "Пожалуйста, подождите, мы пытаемся связаться с [PERSON_NAME]."
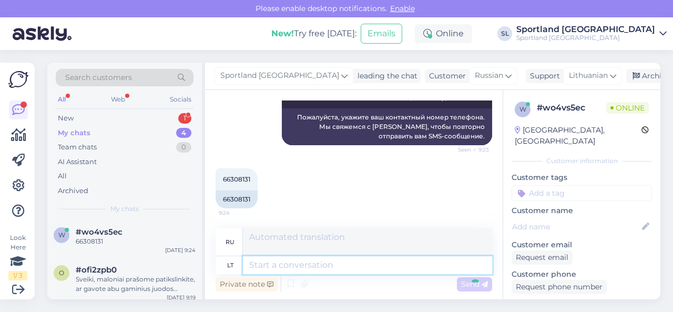
scroll to position [786, 0]
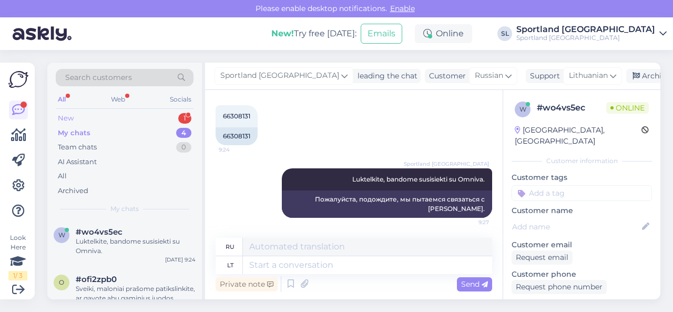
click at [145, 117] on div "New 1" at bounding box center [125, 118] width 138 height 15
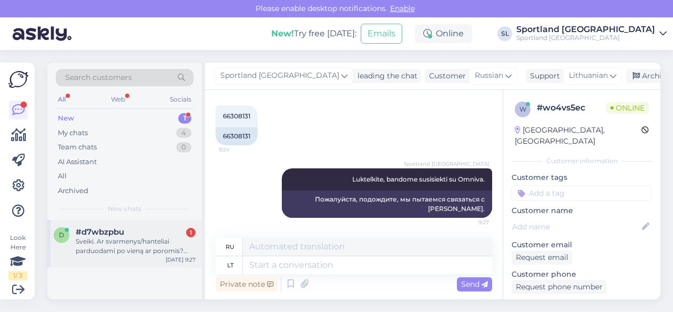
click at [132, 237] on div "Sveiki. Ar svarmenys/hanteliai parduodami po vieną ar poromis? Pvz.: CASALL DUM…" at bounding box center [136, 246] width 120 height 19
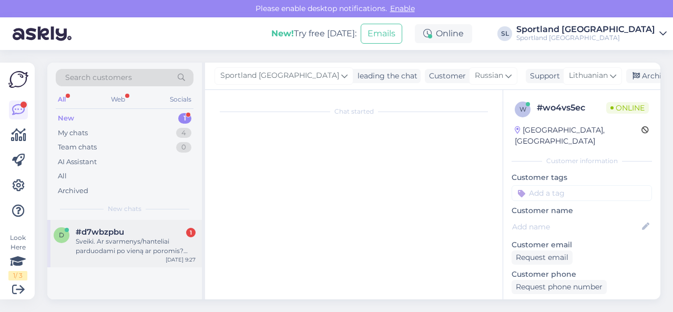
scroll to position [2, 0]
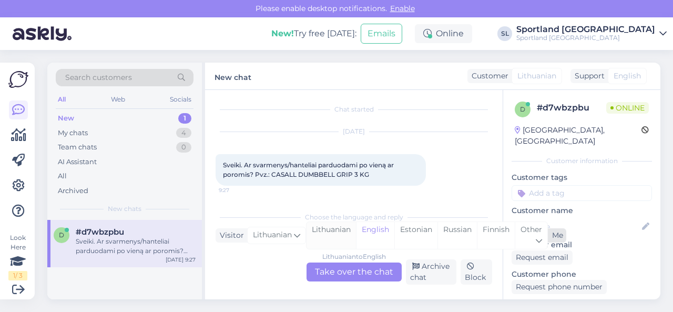
click at [338, 236] on div "Lithuanian" at bounding box center [331, 235] width 49 height 27
click at [340, 266] on div "Lithuanian to Lithuanian Take over the chat" at bounding box center [354, 271] width 95 height 19
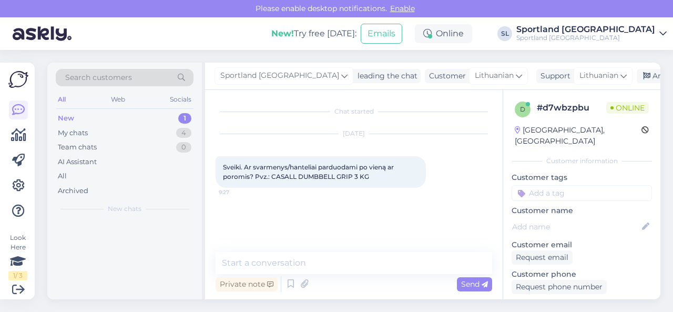
scroll to position [0, 0]
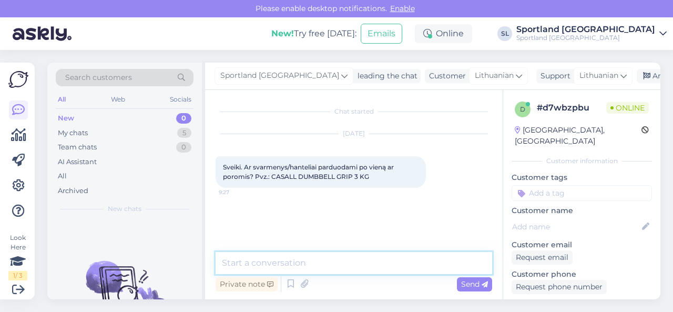
click at [337, 262] on textarea at bounding box center [354, 263] width 277 height 22
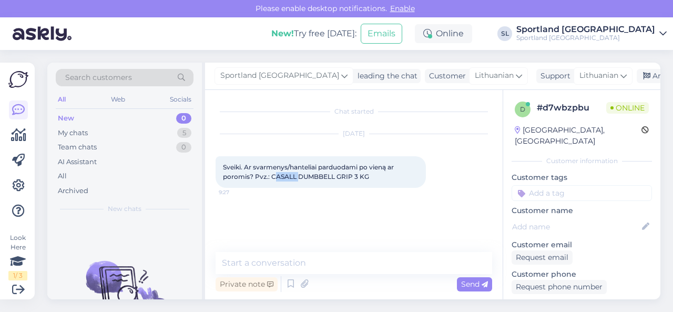
drag, startPoint x: 272, startPoint y: 177, endPoint x: 300, endPoint y: 179, distance: 27.9
click at [300, 179] on span "Sveiki. Ar svarmenys/hanteliai parduodami po vieną ar poromis? Pvz.: CASALL DUM…" at bounding box center [309, 171] width 172 height 17
drag, startPoint x: 271, startPoint y: 177, endPoint x: 369, endPoint y: 178, distance: 97.8
click at [369, 178] on div "Sveiki. Ar svarmenys/hanteliai parduodami po vieną ar poromis? Pvz.: CASALL DUM…" at bounding box center [321, 172] width 210 height 32
copy span "CASALL DUMBBELL GRIP 3 KG"
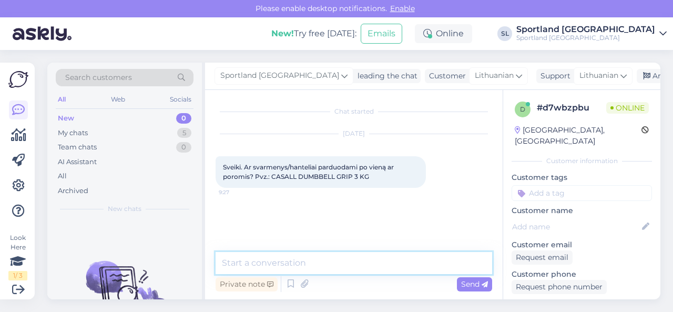
click at [246, 262] on textarea at bounding box center [354, 263] width 277 height 22
type textarea "[PERSON_NAME], ši prekė parduodama po vieną vnt."
click at [415, 261] on textarea "[PERSON_NAME], ši prekė parduodama po vieną vnt." at bounding box center [354, 263] width 277 height 22
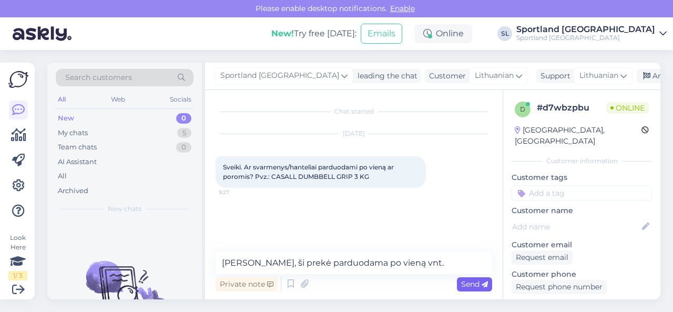
click at [477, 284] on span "Send" at bounding box center [474, 283] width 27 height 9
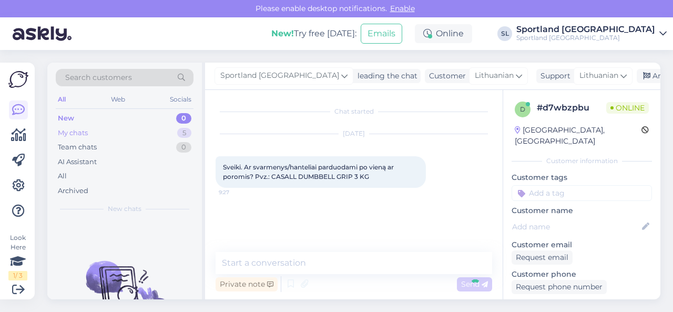
scroll to position [2, 0]
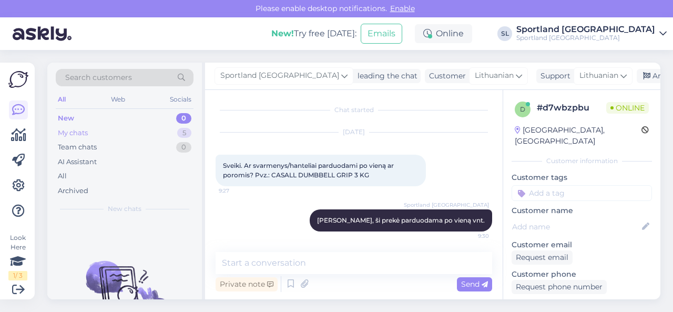
click at [158, 132] on div "My chats 5" at bounding box center [125, 133] width 138 height 15
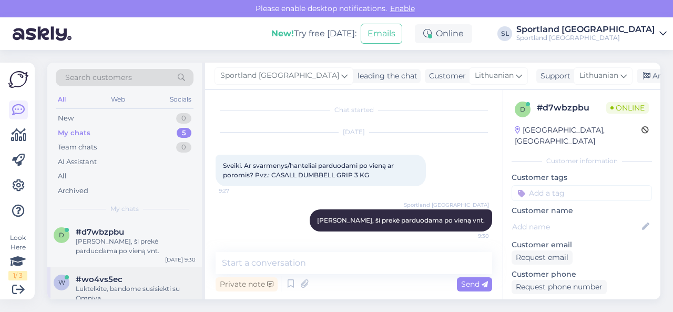
click at [130, 278] on div "#wo4vs5ec" at bounding box center [136, 278] width 120 height 9
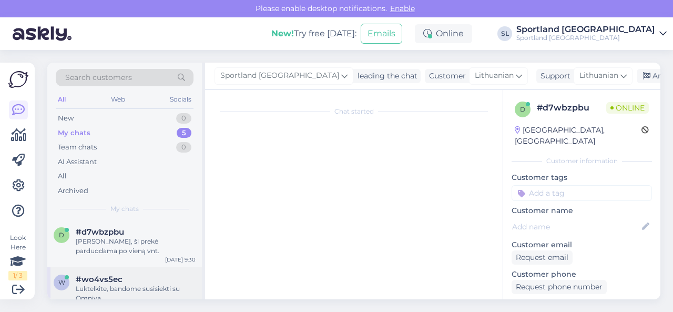
scroll to position [786, 0]
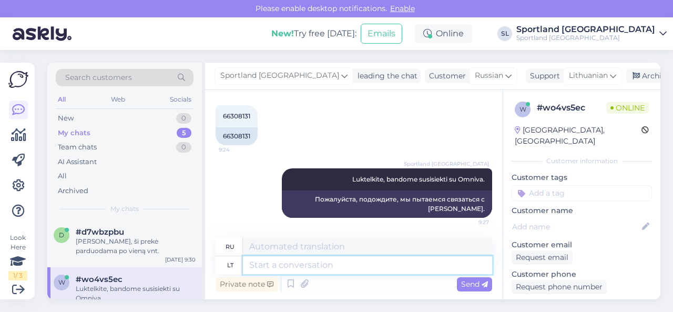
click at [298, 266] on textarea at bounding box center [367, 265] width 249 height 18
type textarea "Jums b"
type textarea "Для тебя"
type textarea "Jums buvo i"
type textarea "Ты был"
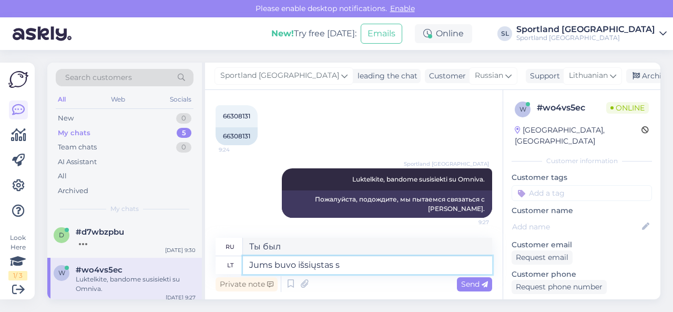
type textarea "Jums buvo išsiųstas sm"
type textarea "[PERSON_NAME] было отправлено вам."
type textarea "Jums buvo išsiųstas sms"
type textarea "Вам было отправлено SMS."
type textarea "Jums buvo išsiųstas sms pranešimas"
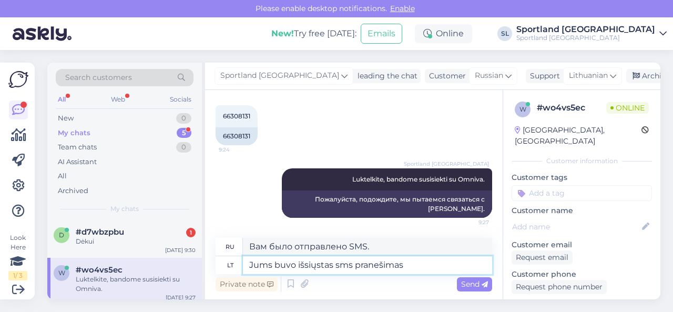
type textarea "Вам было отправлено SMS-сообщение."
type textarea "Jums buvo išsiųstas sms pranešimas bei"
type textarea "Вам было отправлено SMS-сообщение и"
type textarea "Jums buvo išsiųstas sms pranešimas bei el. pa"
type textarea "Вам было отправлено SMS-сообщение и электронное письмо."
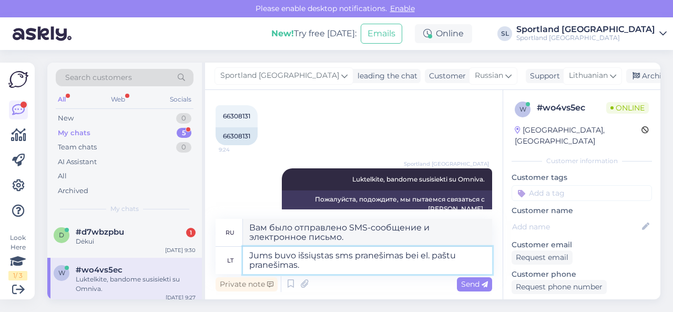
type textarea "Jums buvo išsiųstas sms pranešimas bei el. paštu pranešimas. M"
type textarea "Вам было отправлено SMS-сообщение и уведомление по электронной почте."
type textarea "Jums buvo išsiųstas sms pranešimas bei el. paštu pranešimas. Maloniai pra"
type textarea "Вам отправлено SMS-сообщение и уведомление по электронной почте. С уважением."
type textarea "Jums buvo išsiųstas sms pranešimas bei el. paštu pranešimas. Maloniai prašome pa"
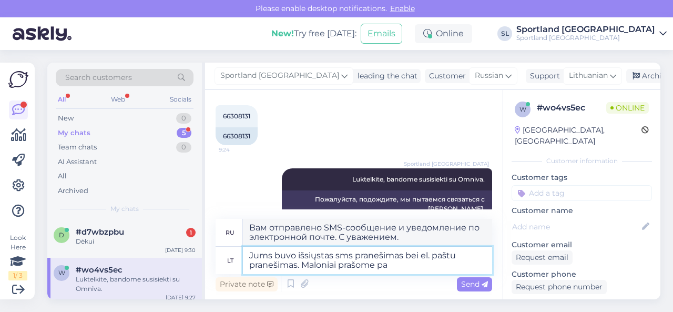
type textarea "Вам было отправлено SMS-сообщение и уведомление по электронной почте. Пожалуйст…"
type textarea "Jums buvo išsiųstas sms pranešimas bei el. paštu pranešimas. Maloniai prašome p…"
type textarea "Вам было отправлено SMS-сообщение и электронное письмо. Пожалуйста, уточните."
type textarea "Jums buvo išsiųstas sms pranešimas bei el. paštu pranešimas. Maloniai prašome p…"
type textarea "Вам было отправлено SMS-сообщение и электронное письмо. Пожалуйста, уточните,"
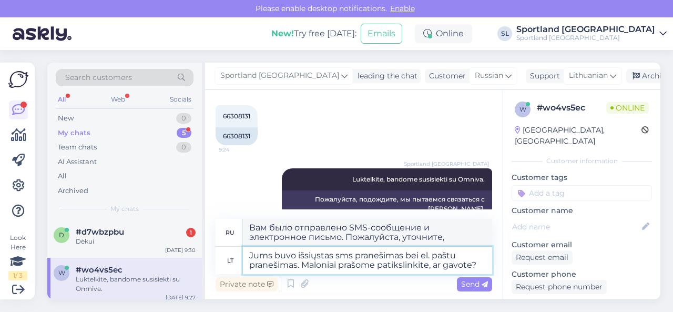
type textarea "Jums buvo išsiųstas sms pranešimas bei el. paštu pranešimas. Maloniai prašome p…"
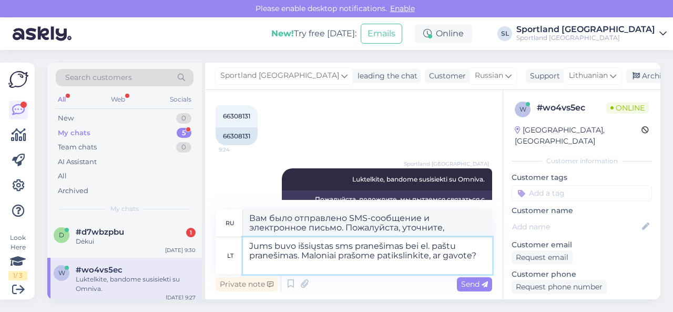
type textarea "Вам было отправлено SMS-сообщение и электронное письмо. Пожалуйста, подтвердите…"
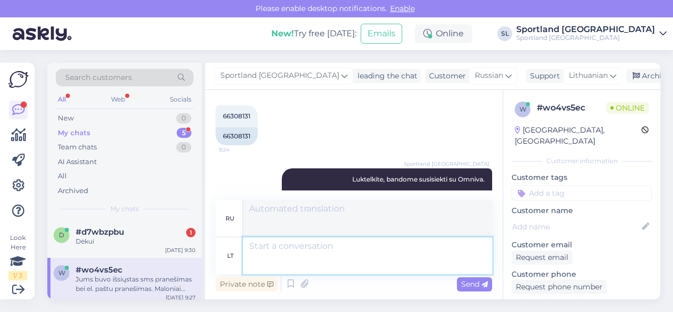
scroll to position [868, 0]
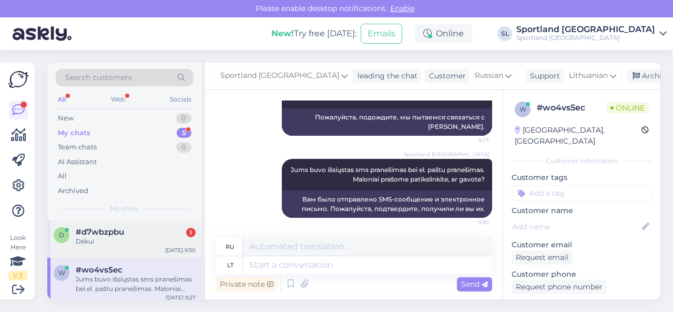
click at [119, 244] on div "Dėkui" at bounding box center [136, 241] width 120 height 9
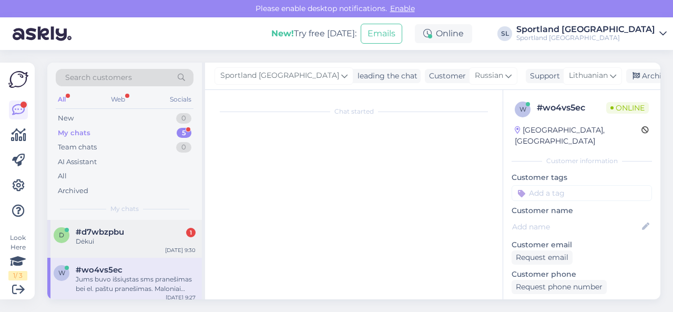
scroll to position [47, 0]
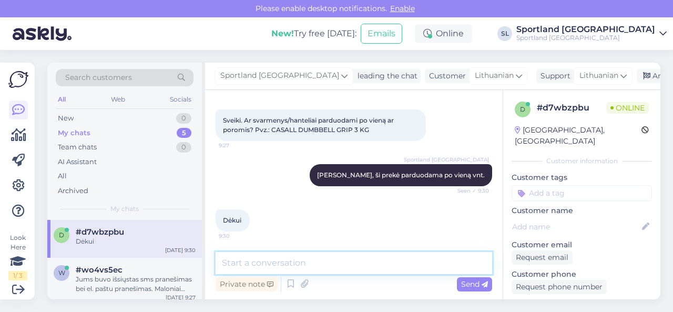
click at [295, 264] on textarea at bounding box center [354, 263] width 277 height 22
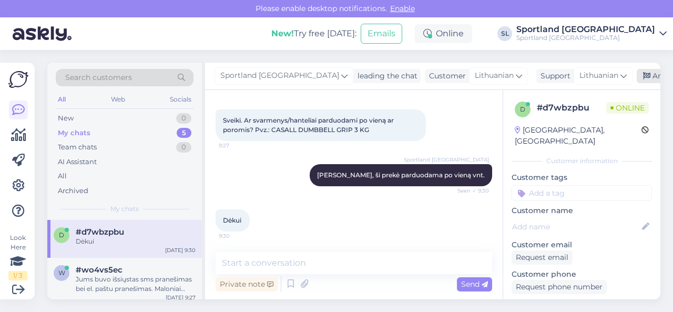
click at [637, 74] on div "Archive chat" at bounding box center [670, 76] width 66 height 14
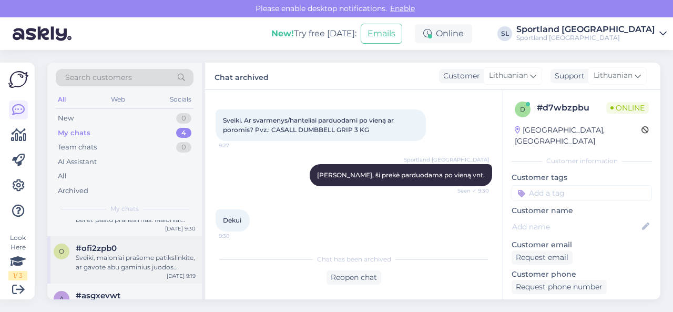
scroll to position [53, 0]
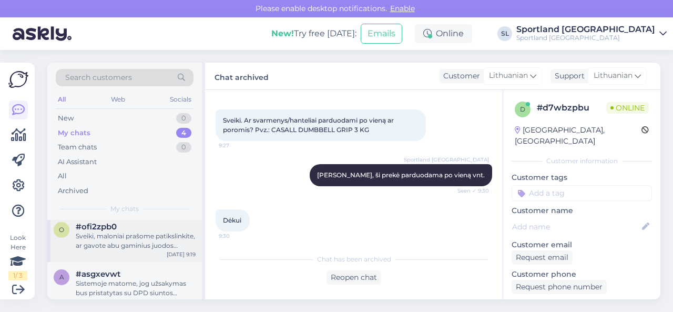
click at [110, 243] on div "Sveiki, maloniai prašome patikslinkite, ar gavote abu gaminius juodos spalvos? …" at bounding box center [136, 240] width 120 height 19
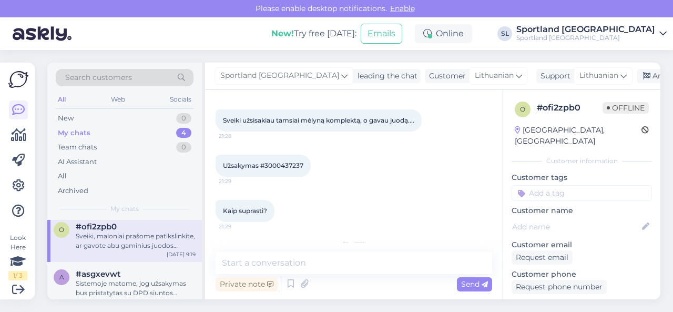
scroll to position [142, 0]
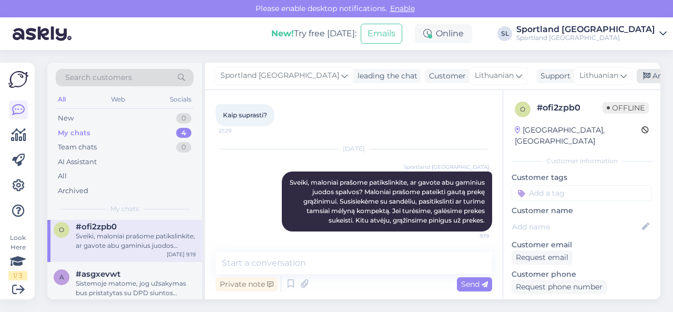
click at [637, 78] on div "Archive chat" at bounding box center [670, 76] width 66 height 14
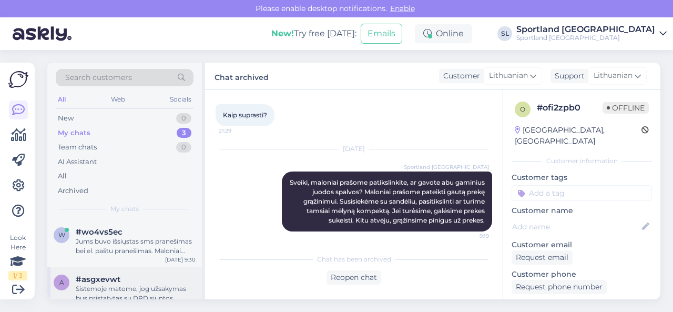
click at [138, 281] on div "#asgxevwt" at bounding box center [136, 278] width 120 height 9
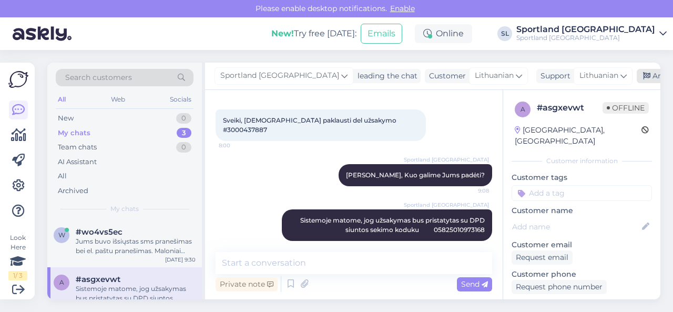
click at [637, 76] on div "Archive chat" at bounding box center [670, 76] width 66 height 14
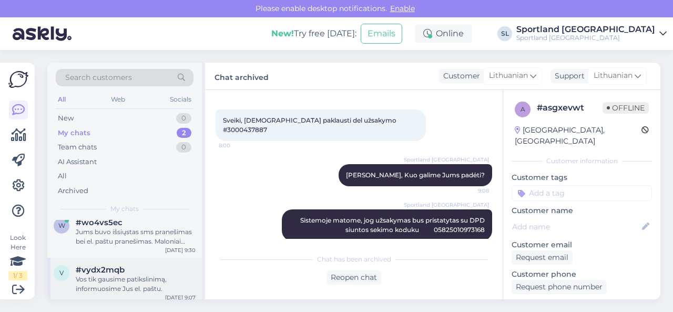
scroll to position [14, 0]
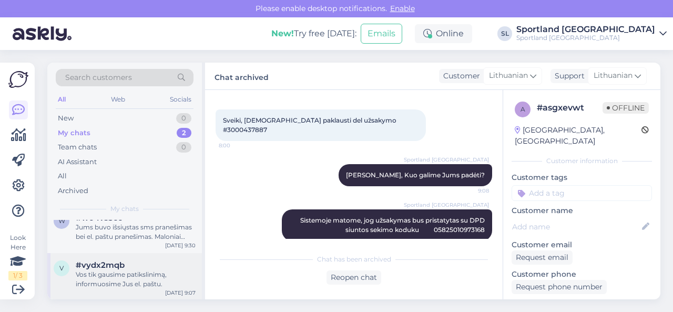
click at [116, 271] on div "Vos tik gausime patikslinimą, informuosime Jus el. paštu." at bounding box center [136, 279] width 120 height 19
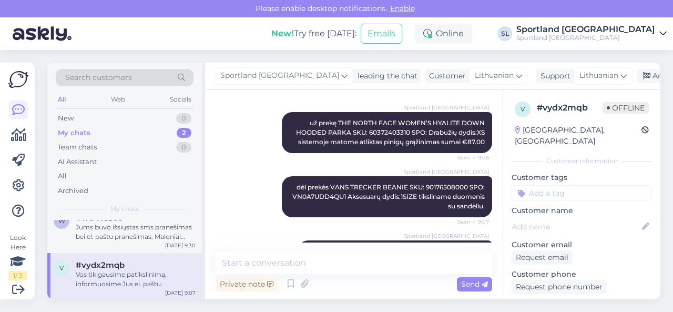
scroll to position [123, 0]
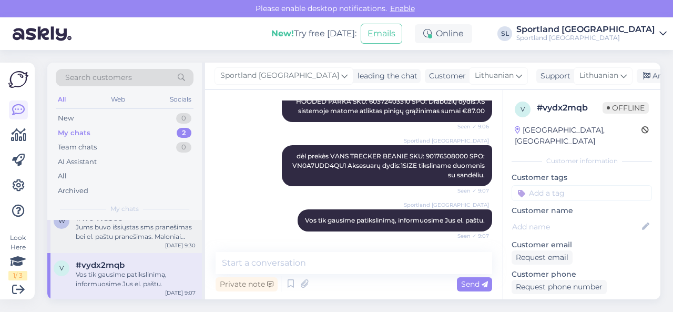
click at [135, 238] on div "Jums buvo išsiųstas sms pranešimas bei el. paštu pranešimas. Maloniai prašome p…" at bounding box center [136, 231] width 120 height 19
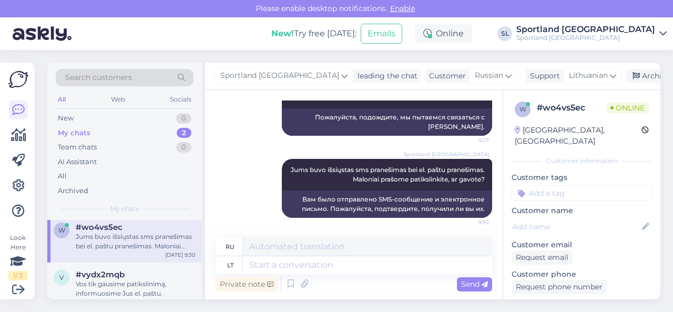
scroll to position [0, 0]
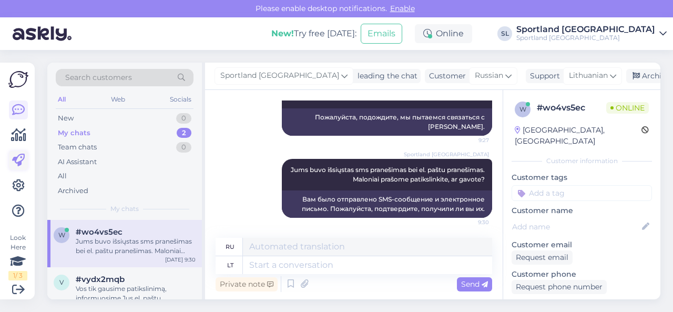
click at [16, 160] on icon at bounding box center [18, 160] width 13 height 13
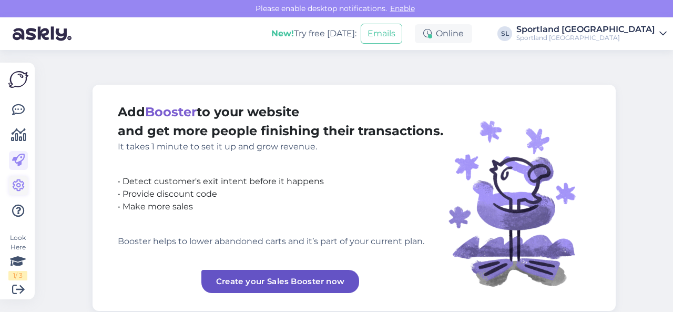
click at [16, 183] on icon at bounding box center [18, 185] width 13 height 13
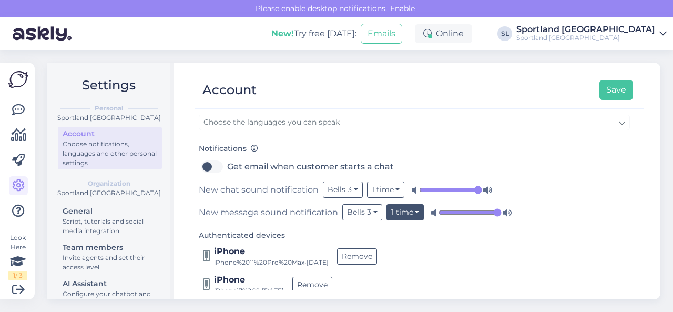
scroll to position [158, 0]
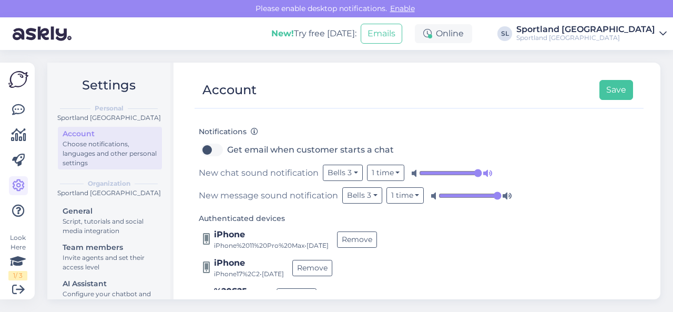
drag, startPoint x: 477, startPoint y: 171, endPoint x: 482, endPoint y: 172, distance: 5.5
click at [482, 172] on input "range" at bounding box center [450, 173] width 63 height 11
click at [496, 191] on input "range" at bounding box center [469, 195] width 63 height 11
click at [616, 85] on button "Save" at bounding box center [616, 90] width 34 height 20
click at [16, 109] on icon at bounding box center [18, 110] width 13 height 13
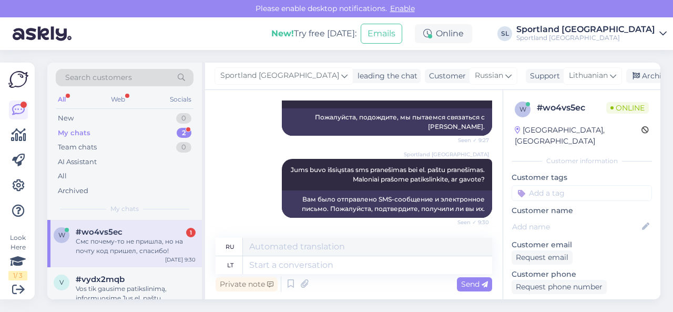
scroll to position [950, 0]
